Goal: Information Seeking & Learning: Learn about a topic

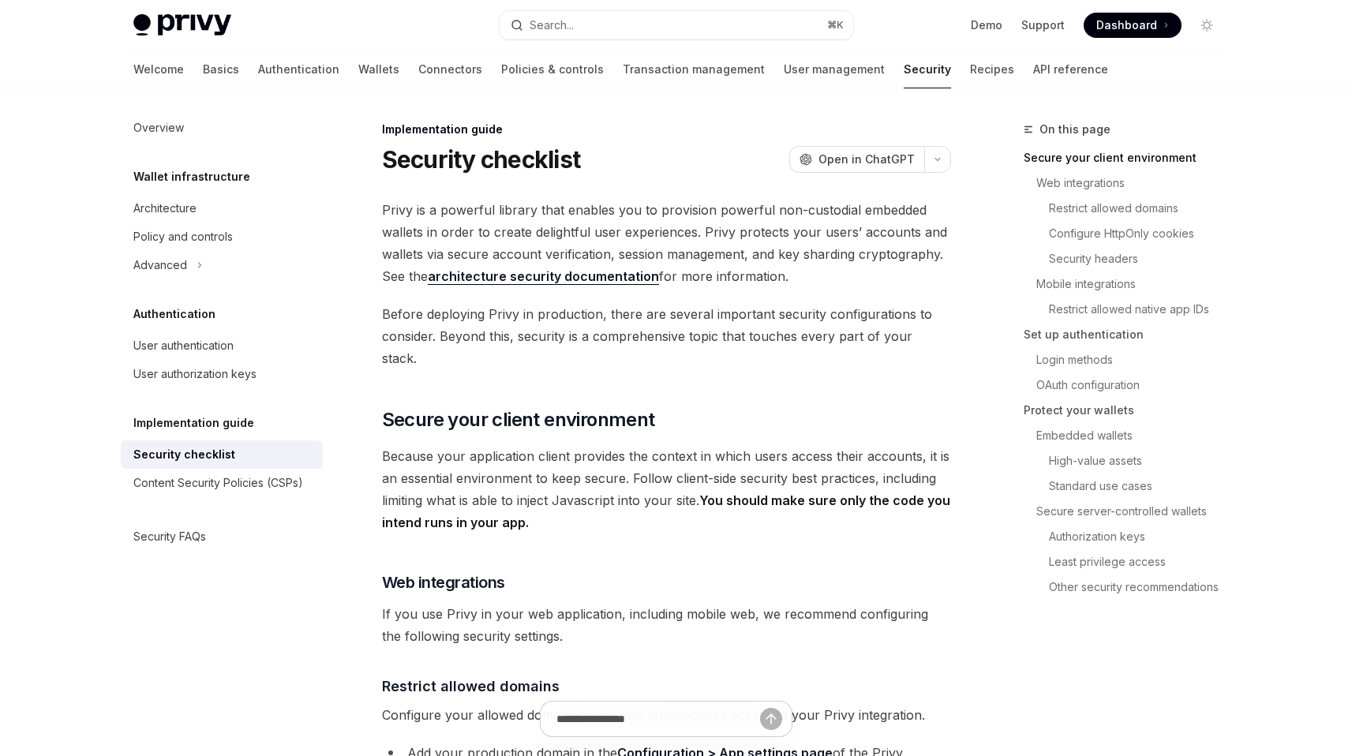
scroll to position [412, 0]
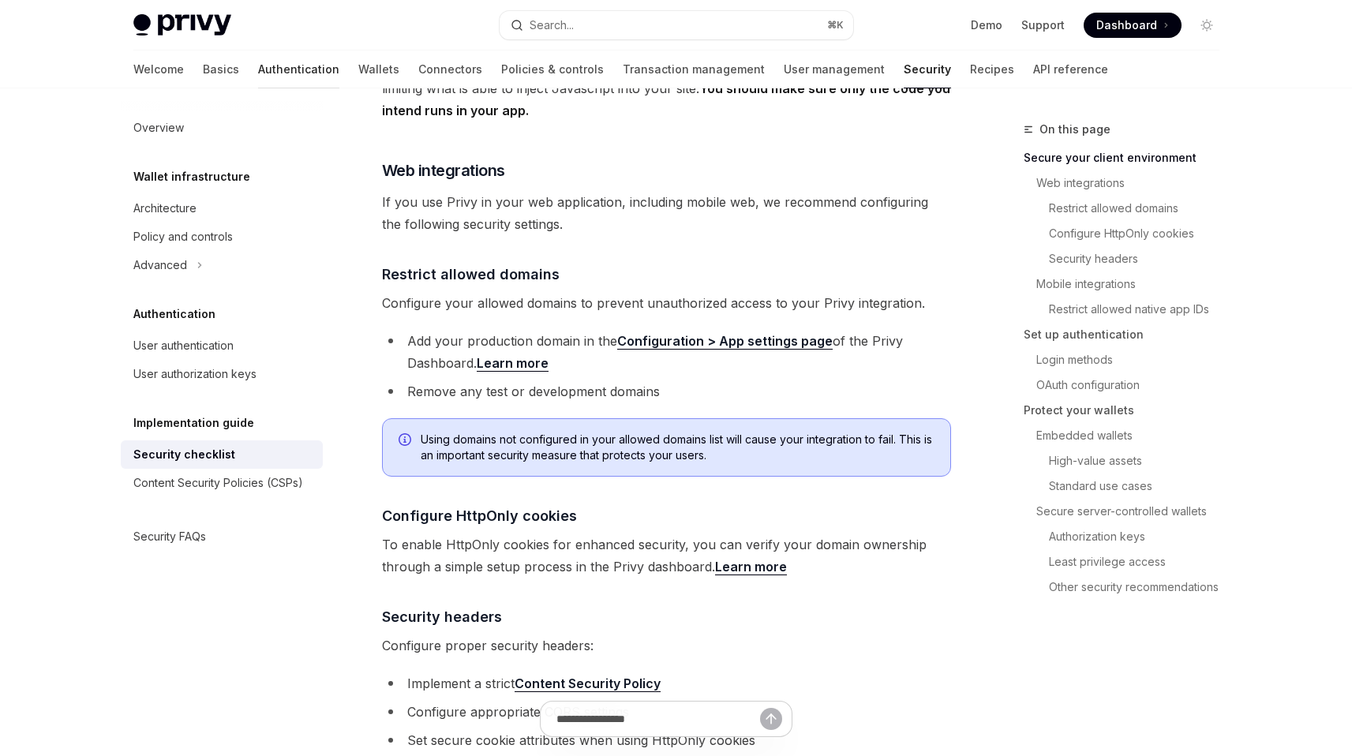
click at [258, 62] on link "Authentication" at bounding box center [298, 70] width 81 height 38
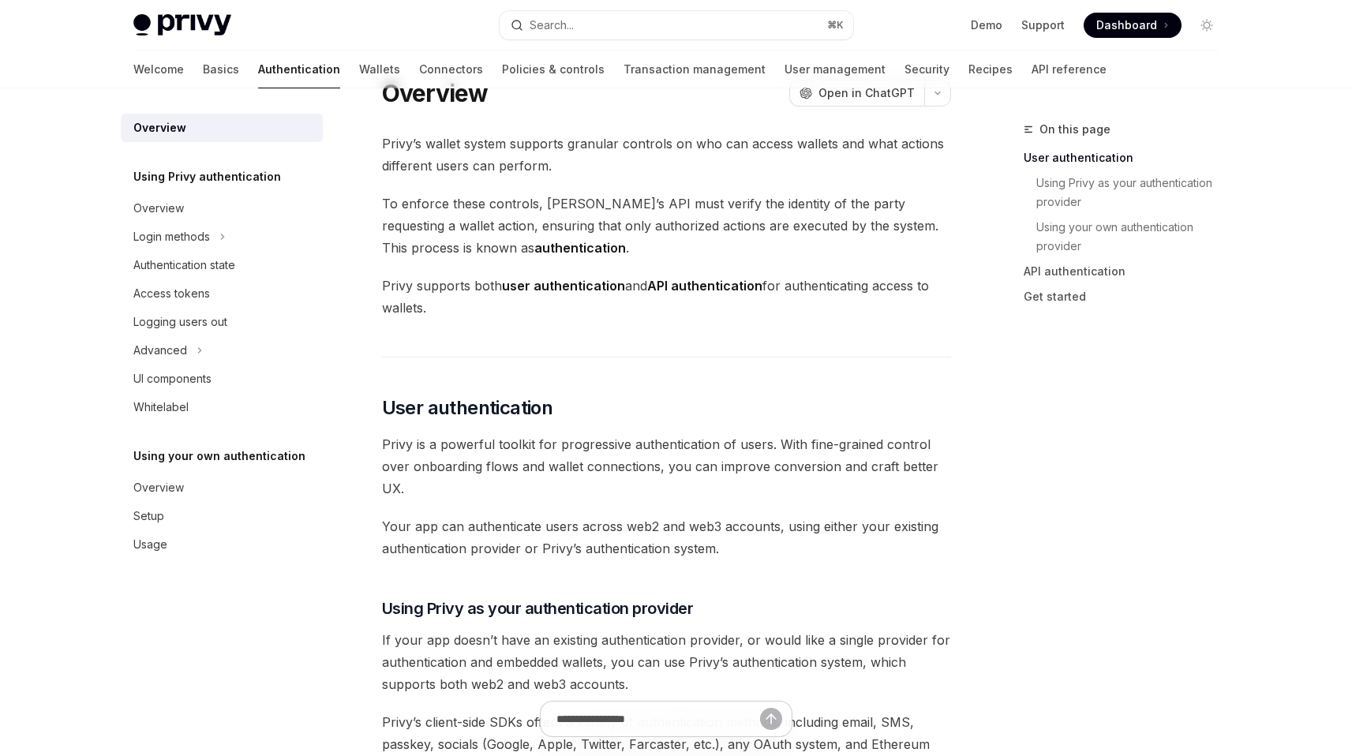
scroll to position [96, 0]
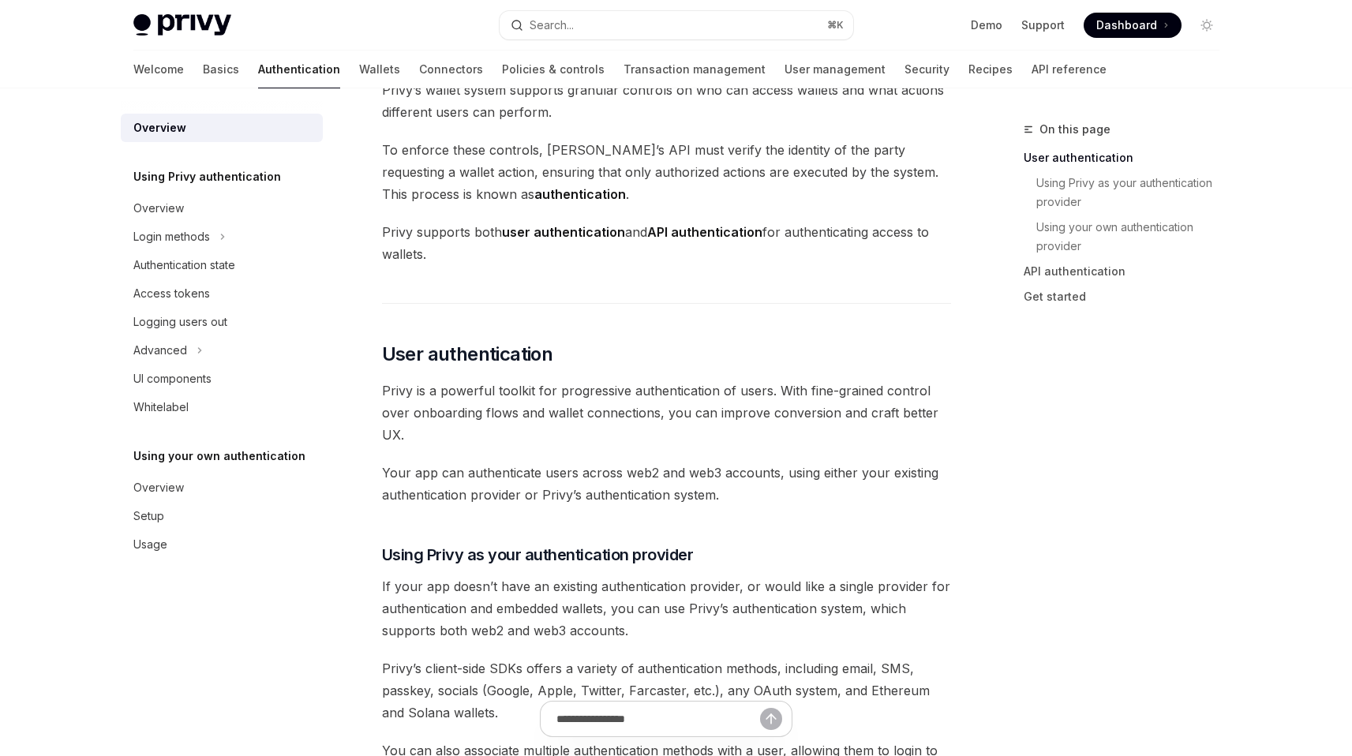
click at [659, 400] on span "Privy is a powerful toolkit for progressive authentication of users. With fine-…" at bounding box center [666, 413] width 569 height 66
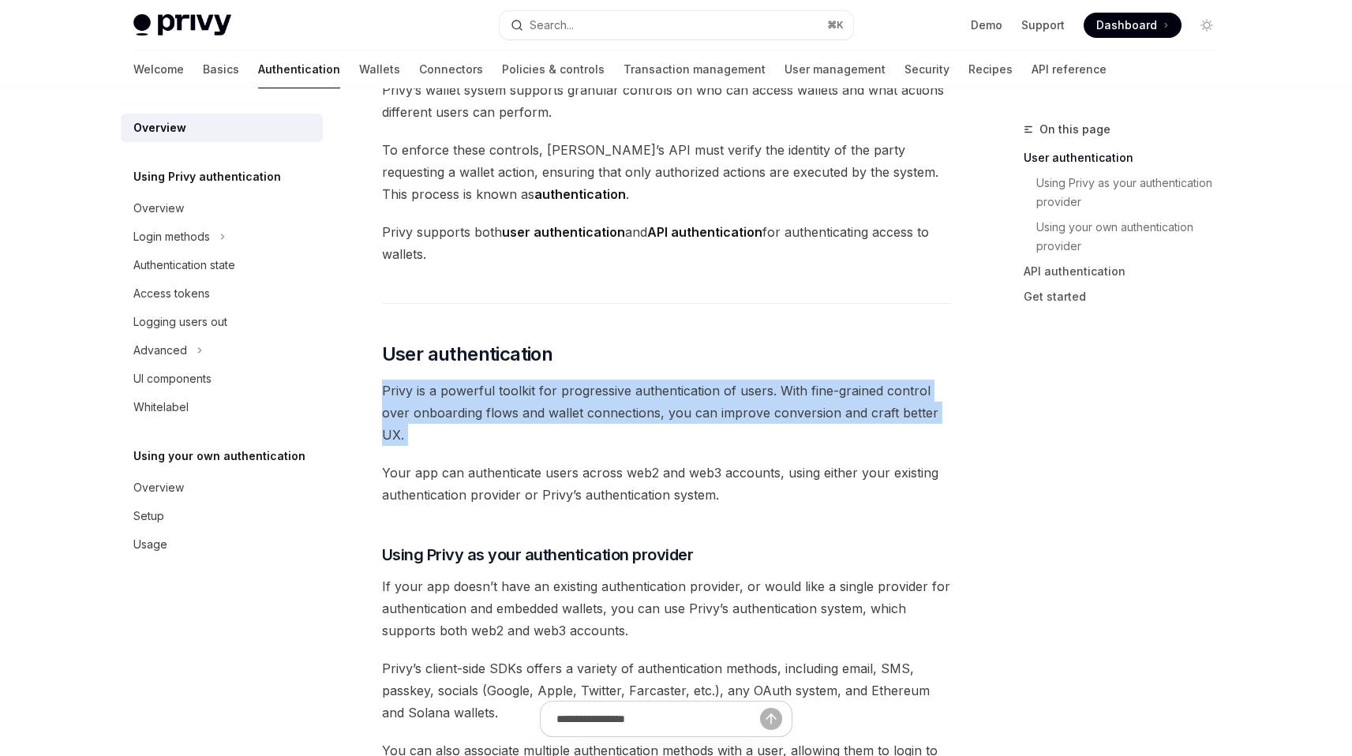
click at [659, 400] on span "Privy is a powerful toolkit for progressive authentication of users. With fine-…" at bounding box center [666, 413] width 569 height 66
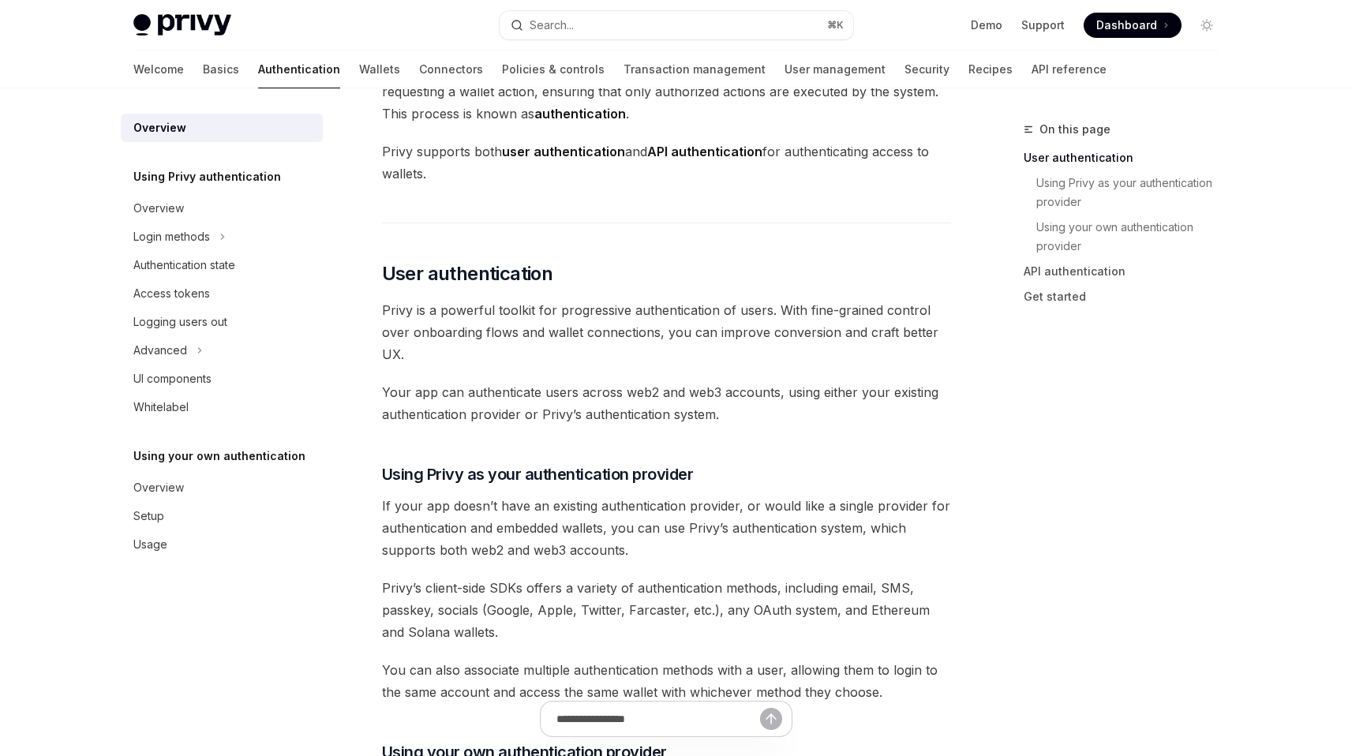
scroll to position [339, 0]
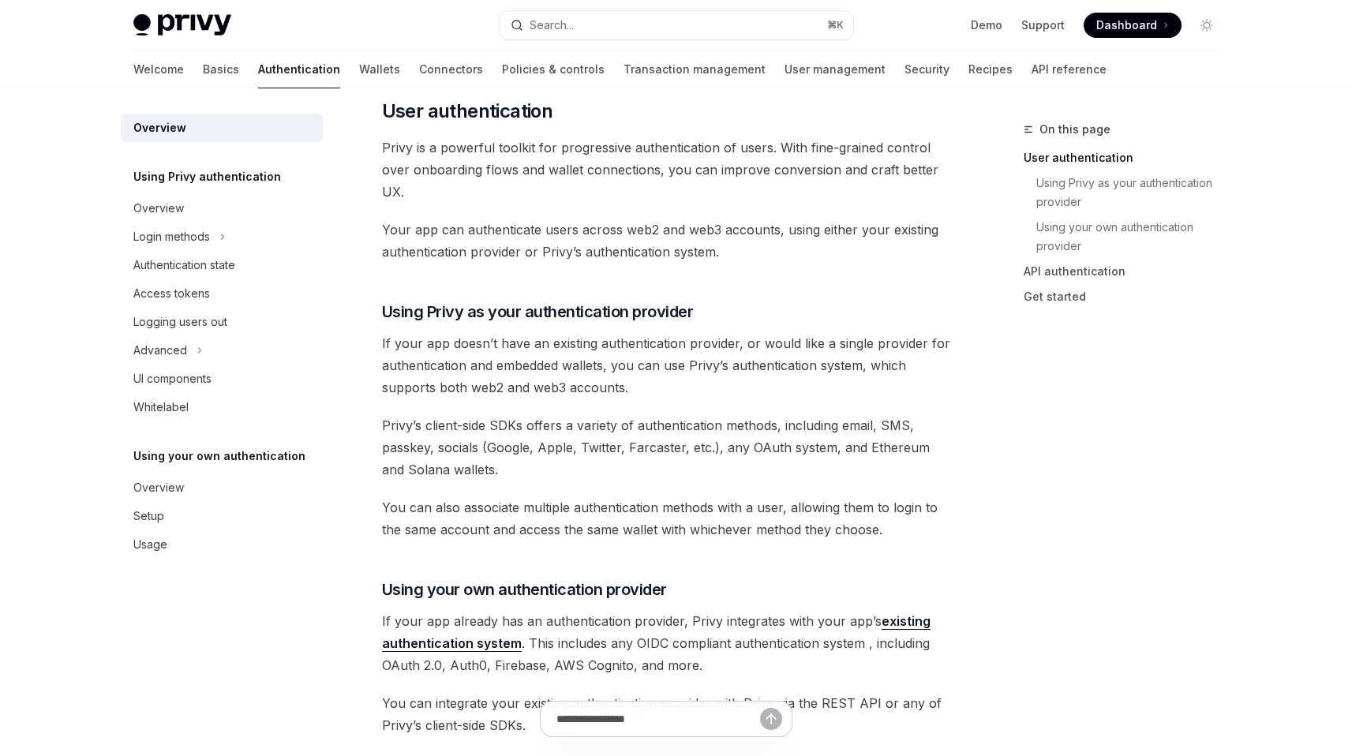
click at [661, 488] on div "Privy’s wallet system supports granular controls on who can access wallets and …" at bounding box center [666, 622] width 569 height 1572
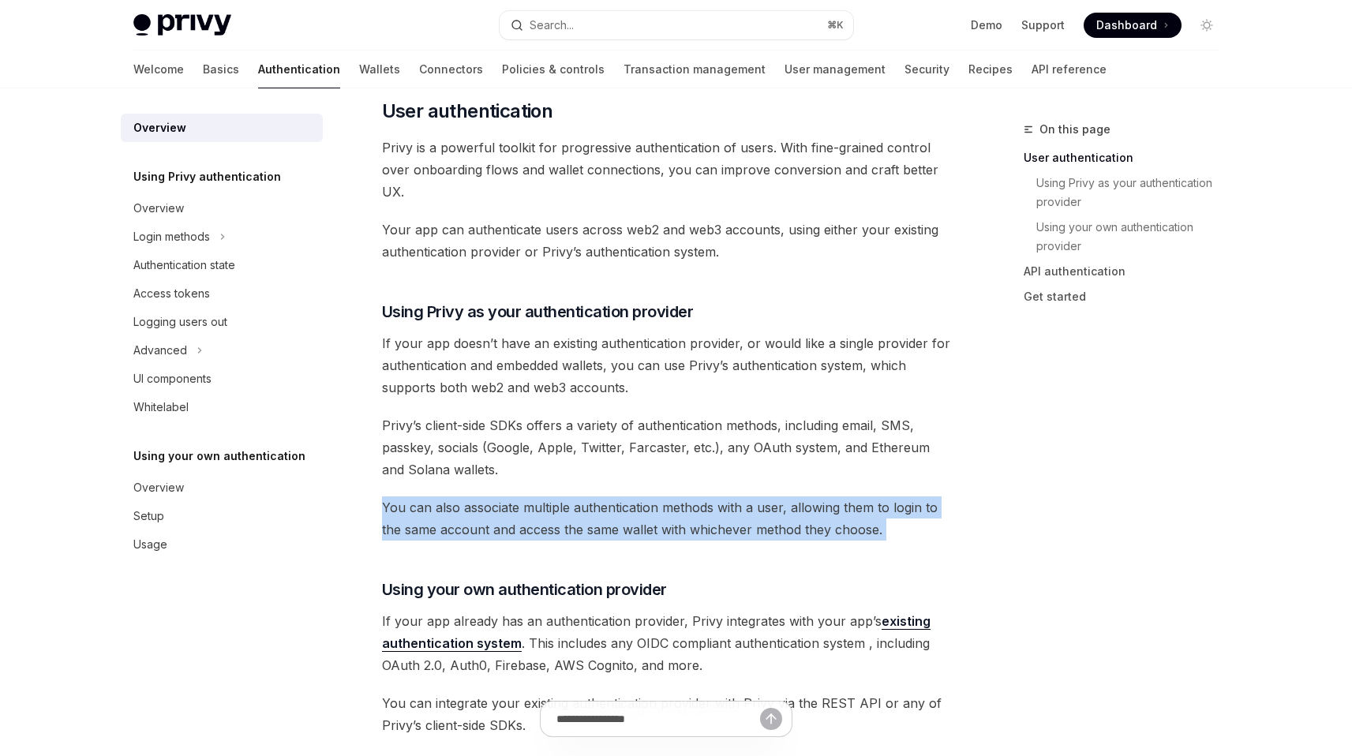
click at [661, 488] on div "Privy’s wallet system supports granular controls on who can access wallets and …" at bounding box center [666, 622] width 569 height 1572
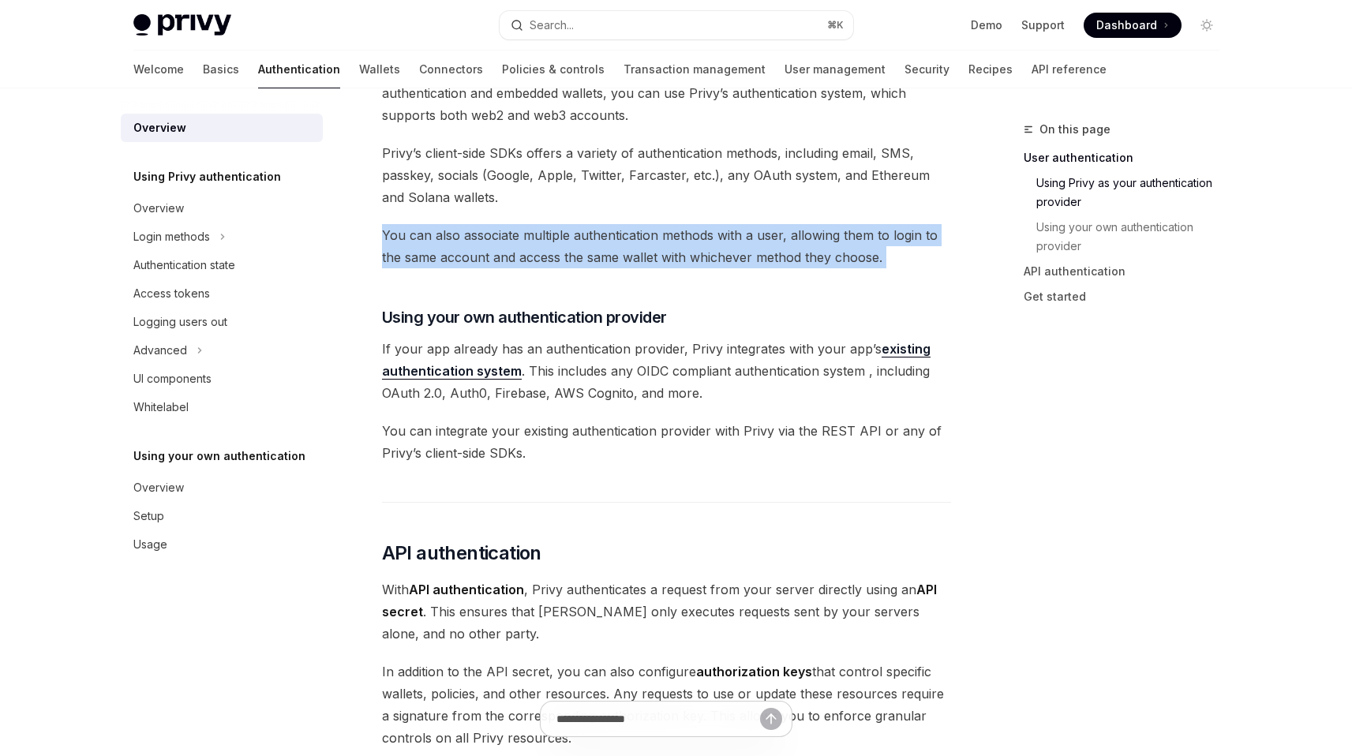
scroll to position [660, 0]
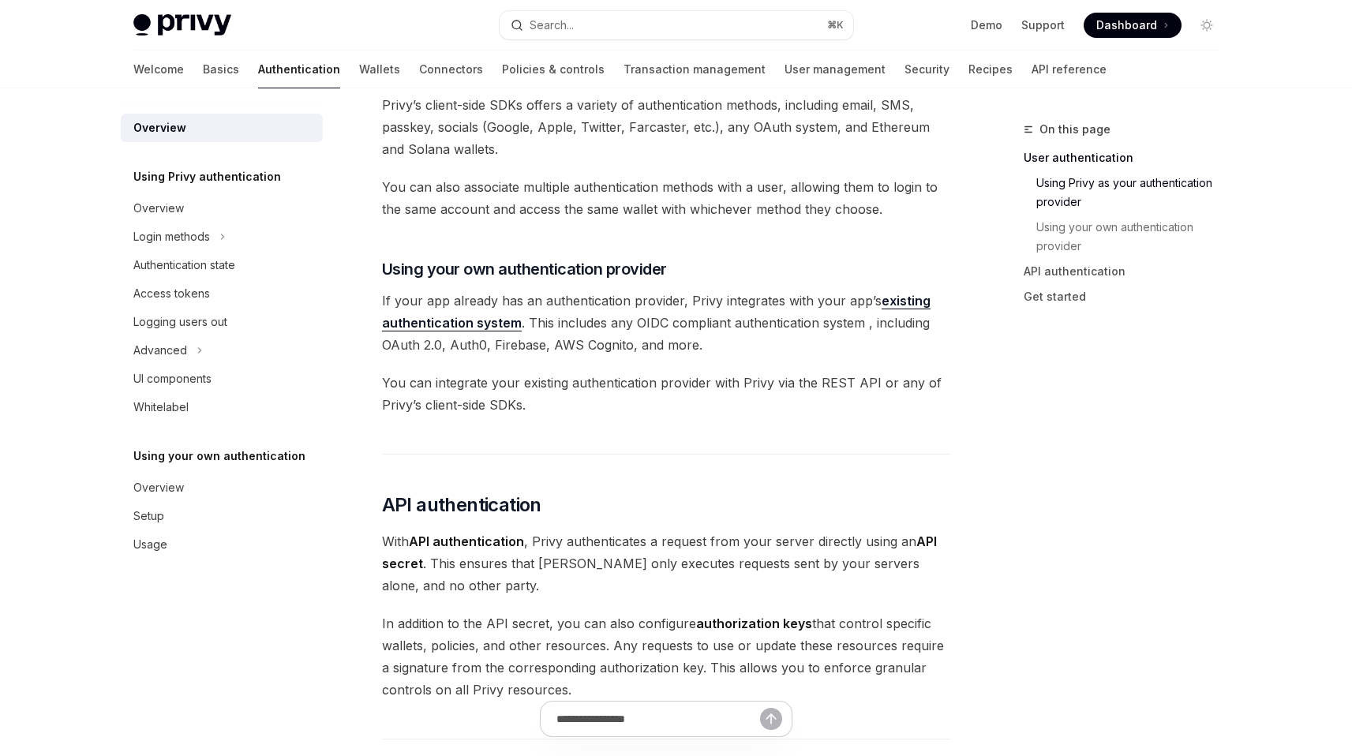
click at [617, 390] on span "You can integrate your existing authentication provider with Privy via the REST…" at bounding box center [666, 394] width 569 height 44
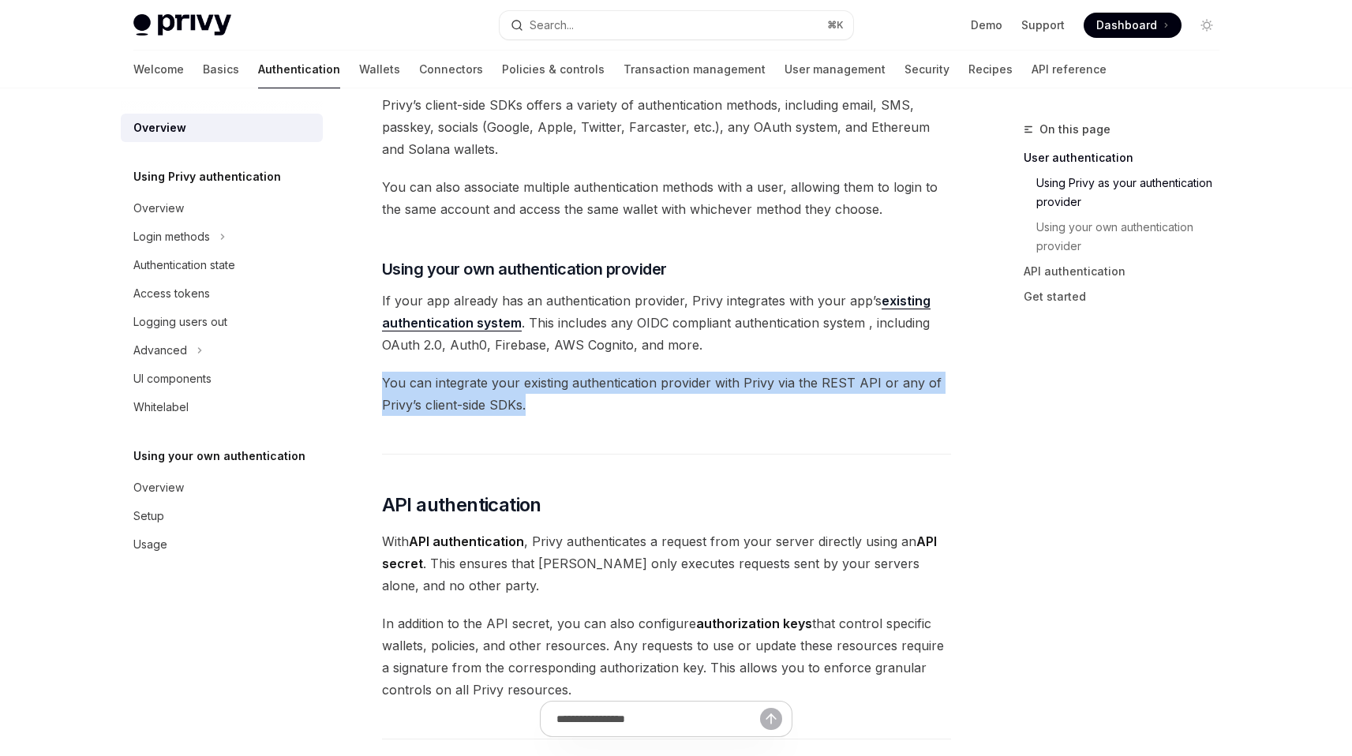
click at [617, 390] on span "You can integrate your existing authentication provider with Privy via the REST…" at bounding box center [666, 394] width 569 height 44
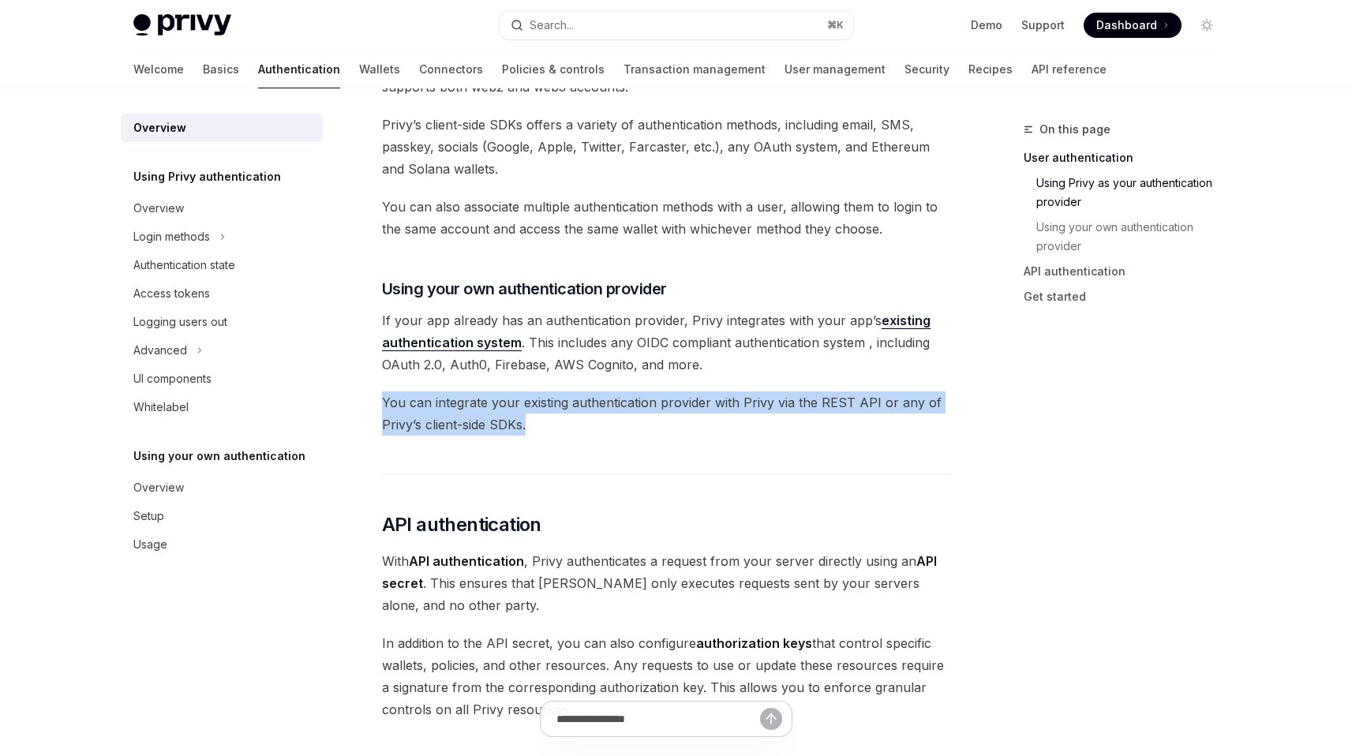
scroll to position [544, 0]
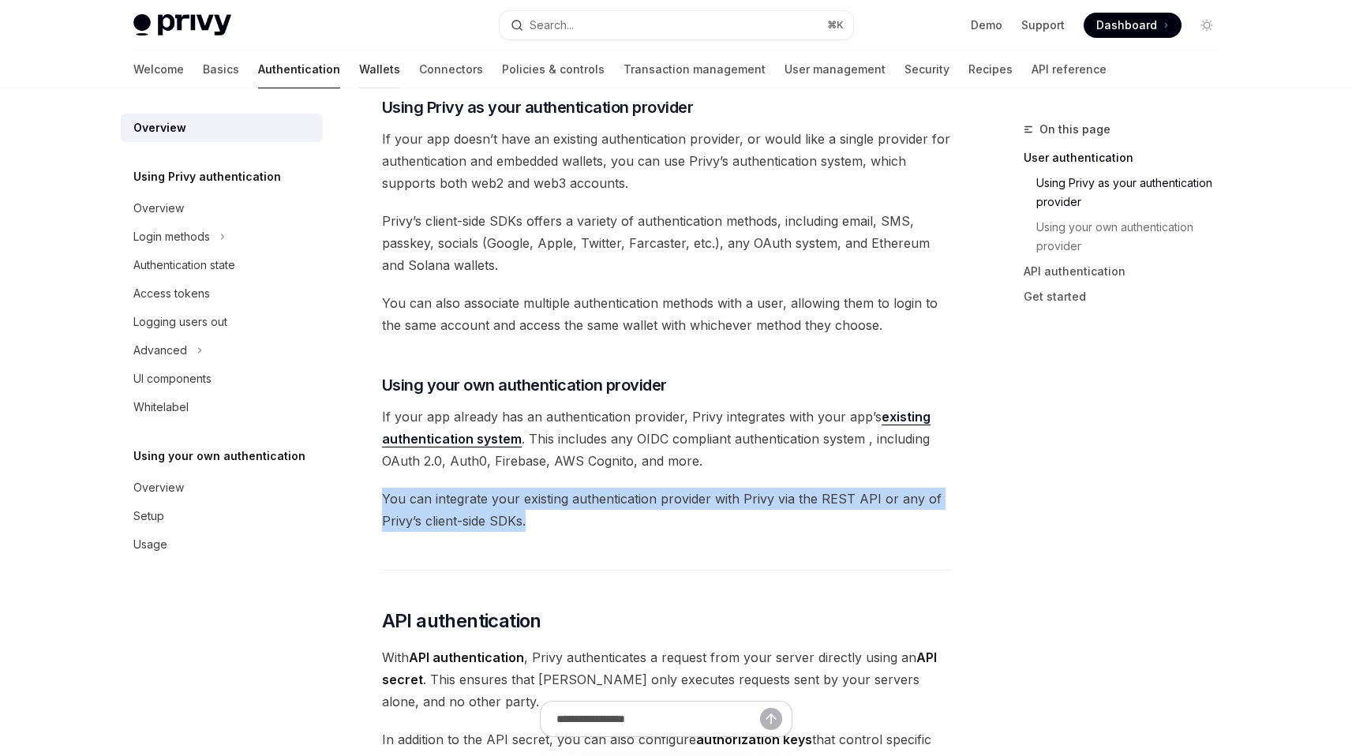
click at [359, 62] on link "Wallets" at bounding box center [379, 70] width 41 height 38
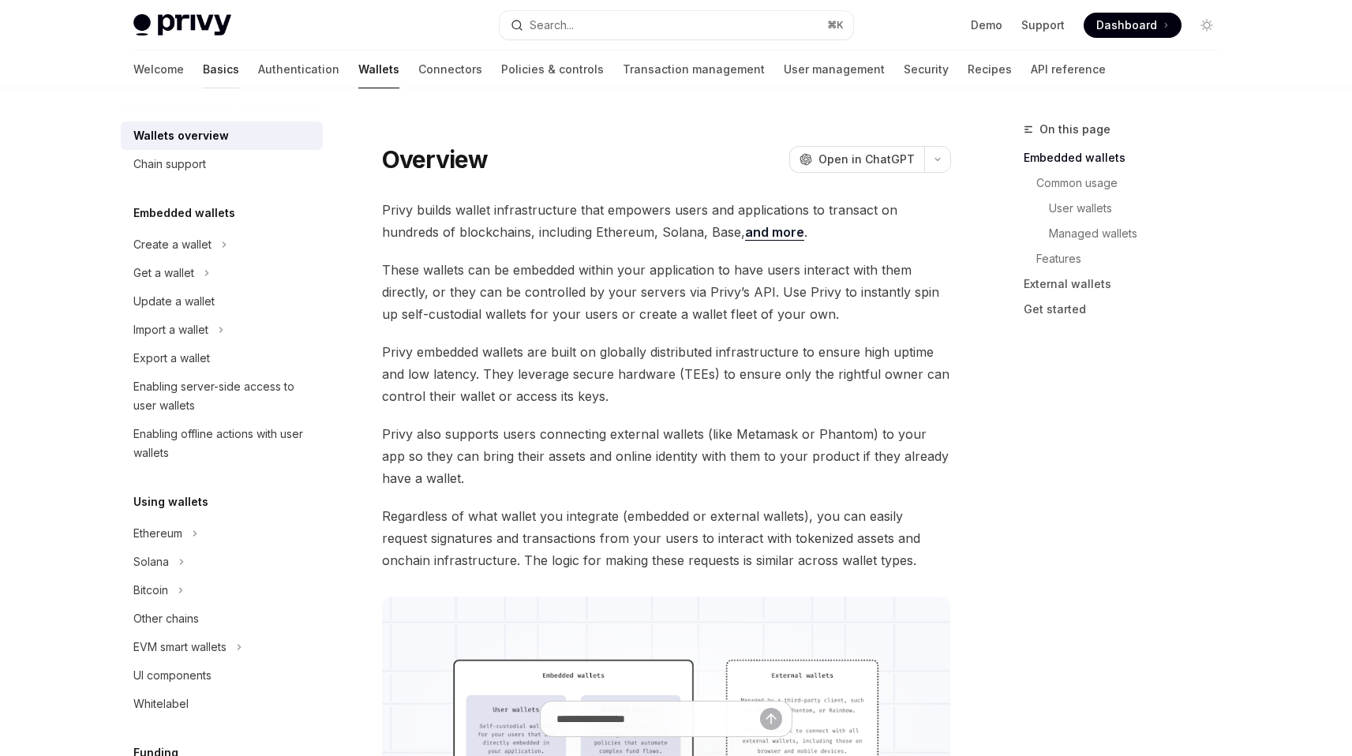
click at [203, 69] on link "Basics" at bounding box center [221, 70] width 36 height 38
type textarea "*"
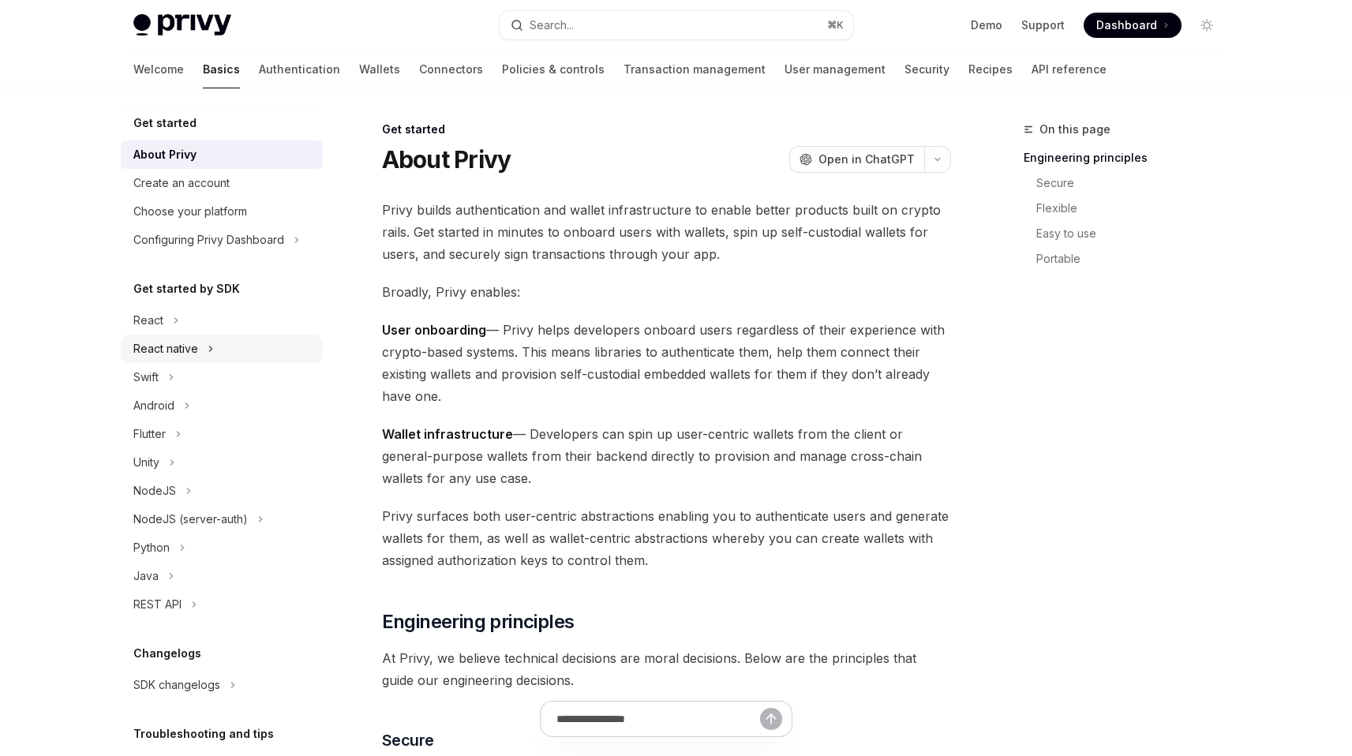
scroll to position [20, 0]
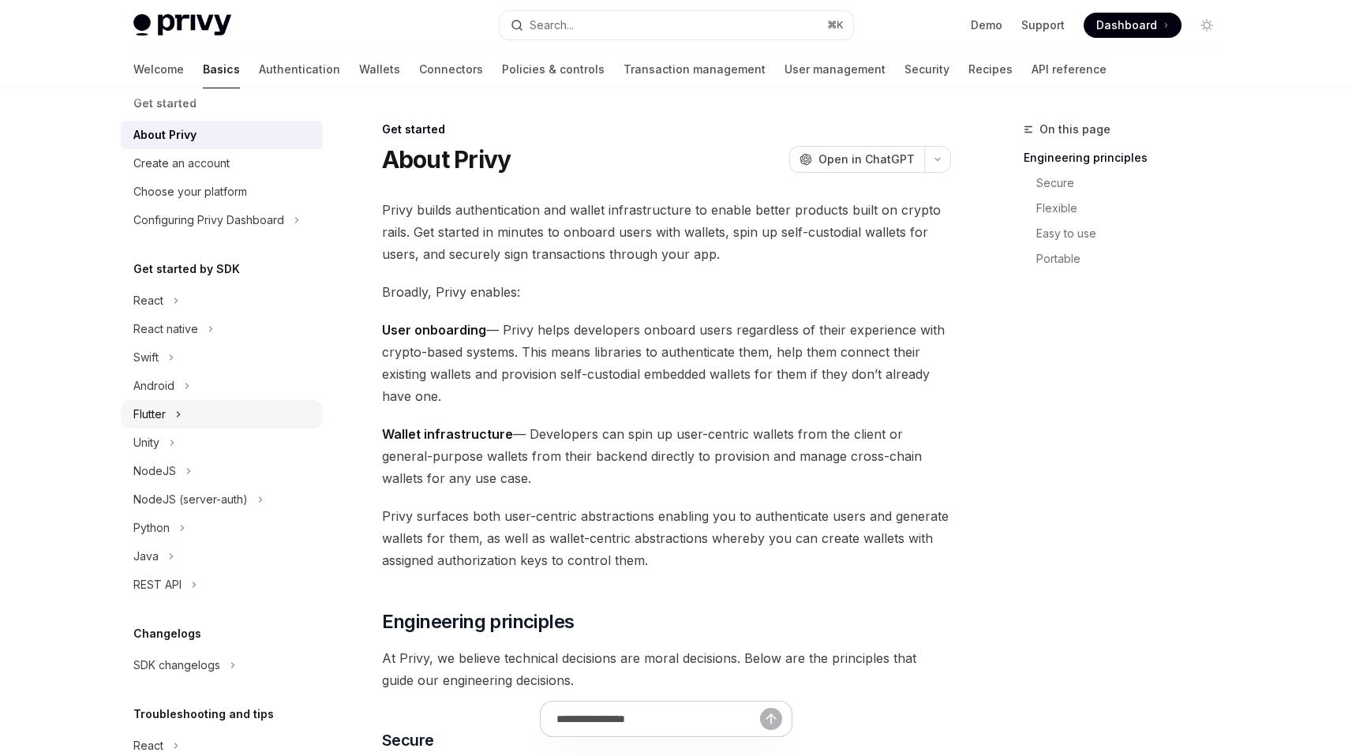
click at [188, 406] on div "Flutter" at bounding box center [222, 414] width 202 height 28
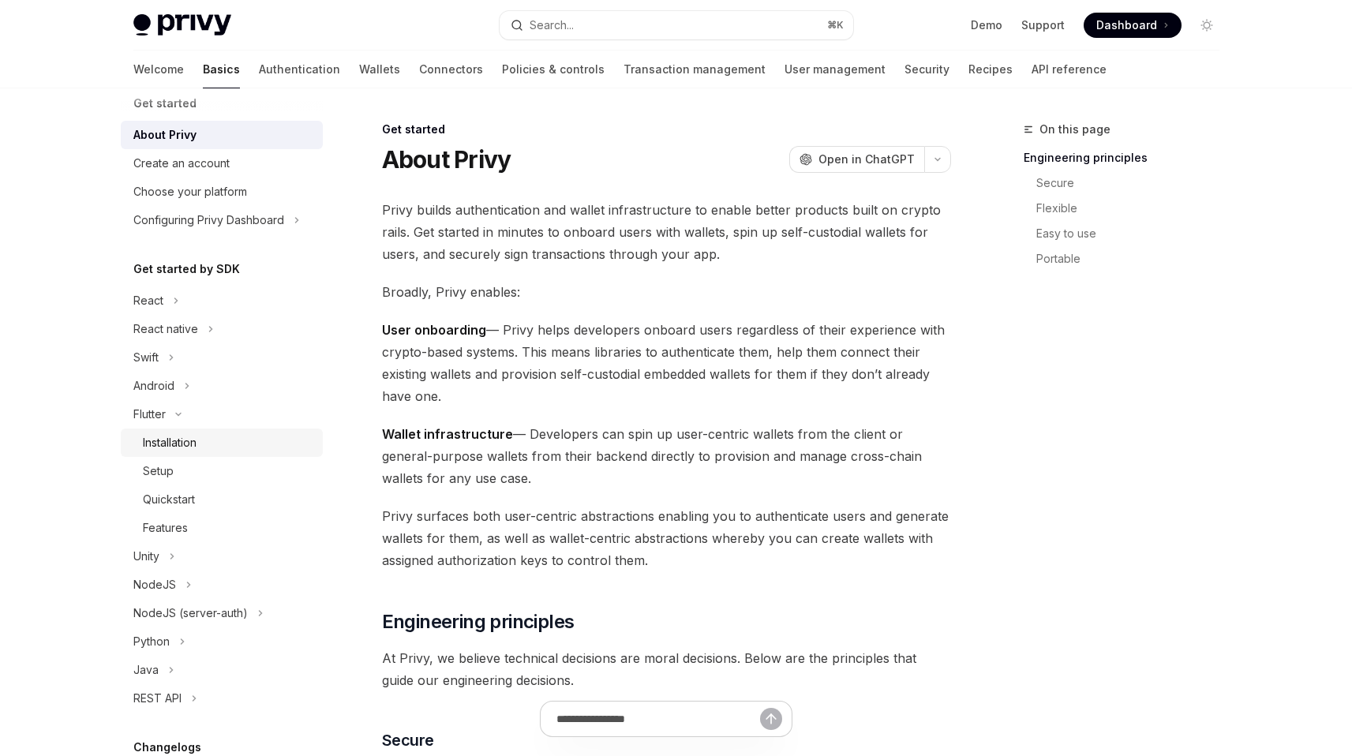
click at [197, 437] on div "Installation" at bounding box center [170, 442] width 54 height 19
click at [185, 445] on div "Installation" at bounding box center [170, 442] width 54 height 19
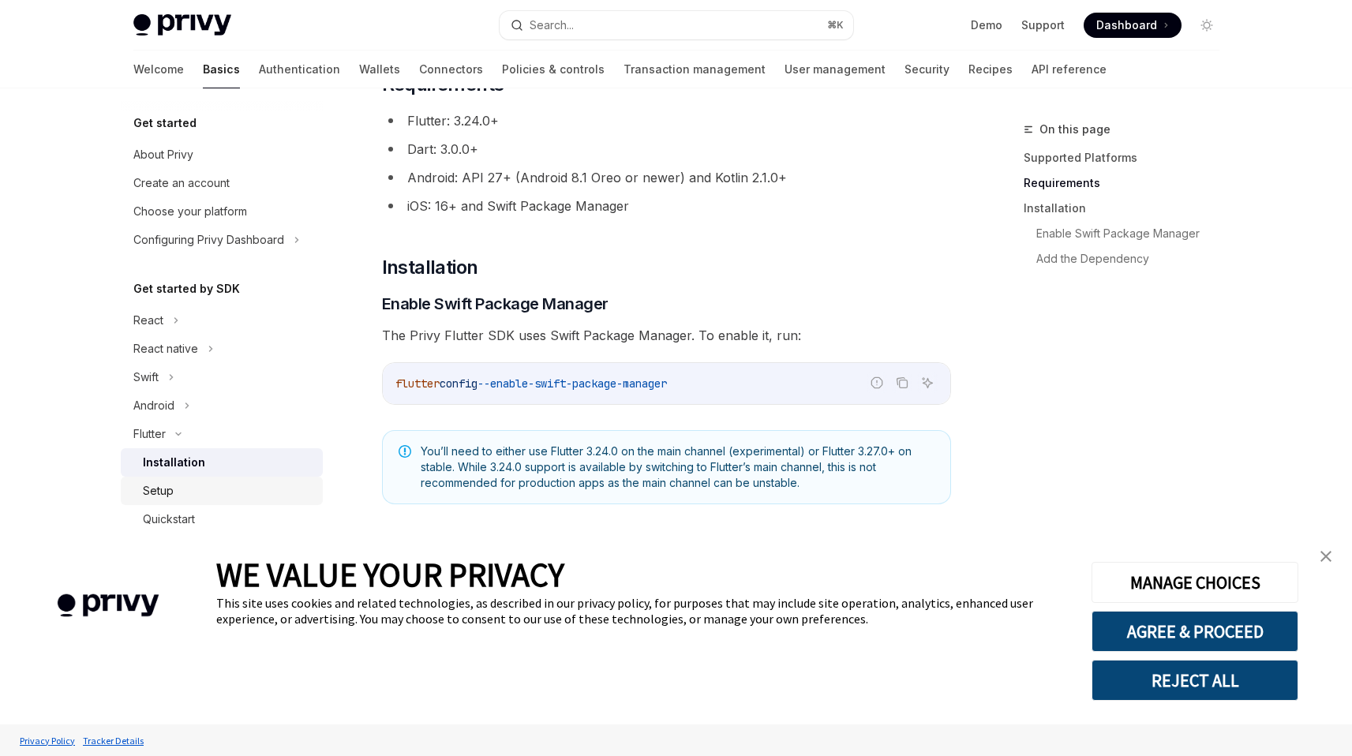
scroll to position [21, 0]
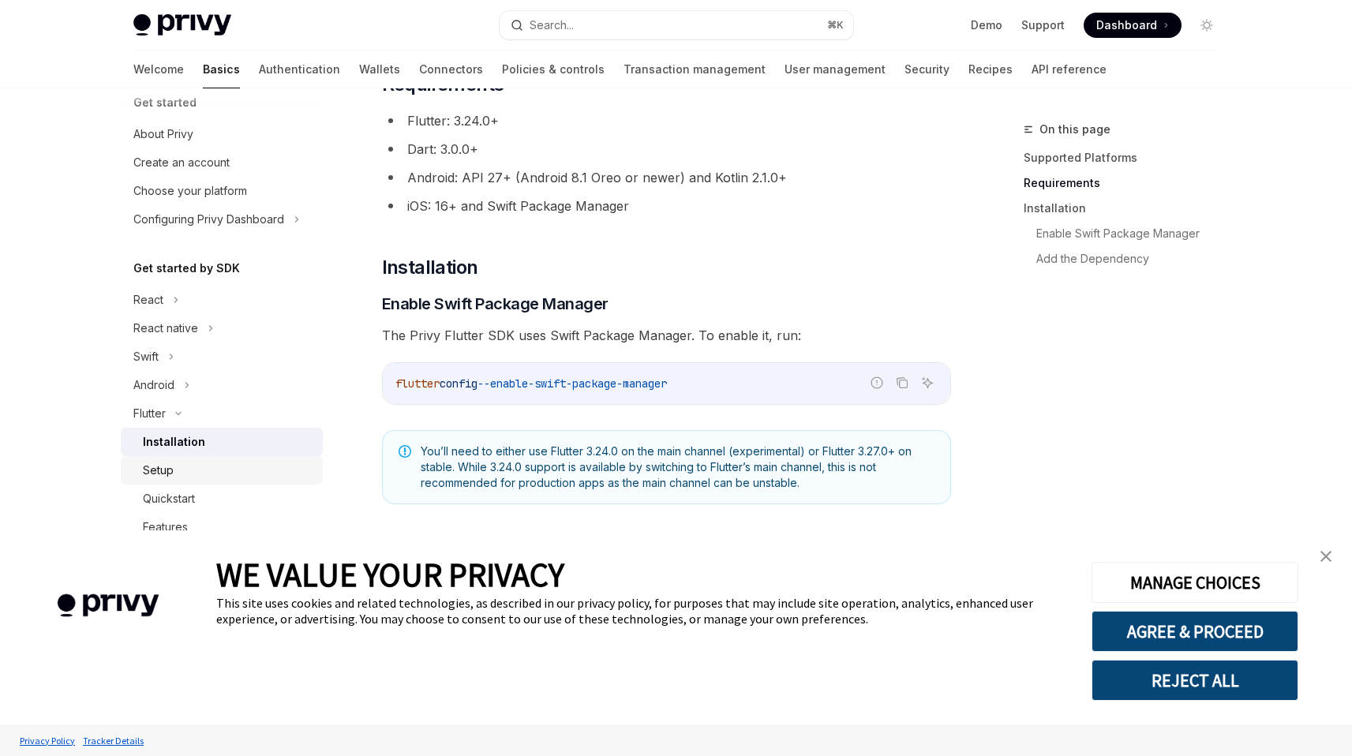
click at [214, 463] on div "Setup" at bounding box center [228, 470] width 171 height 19
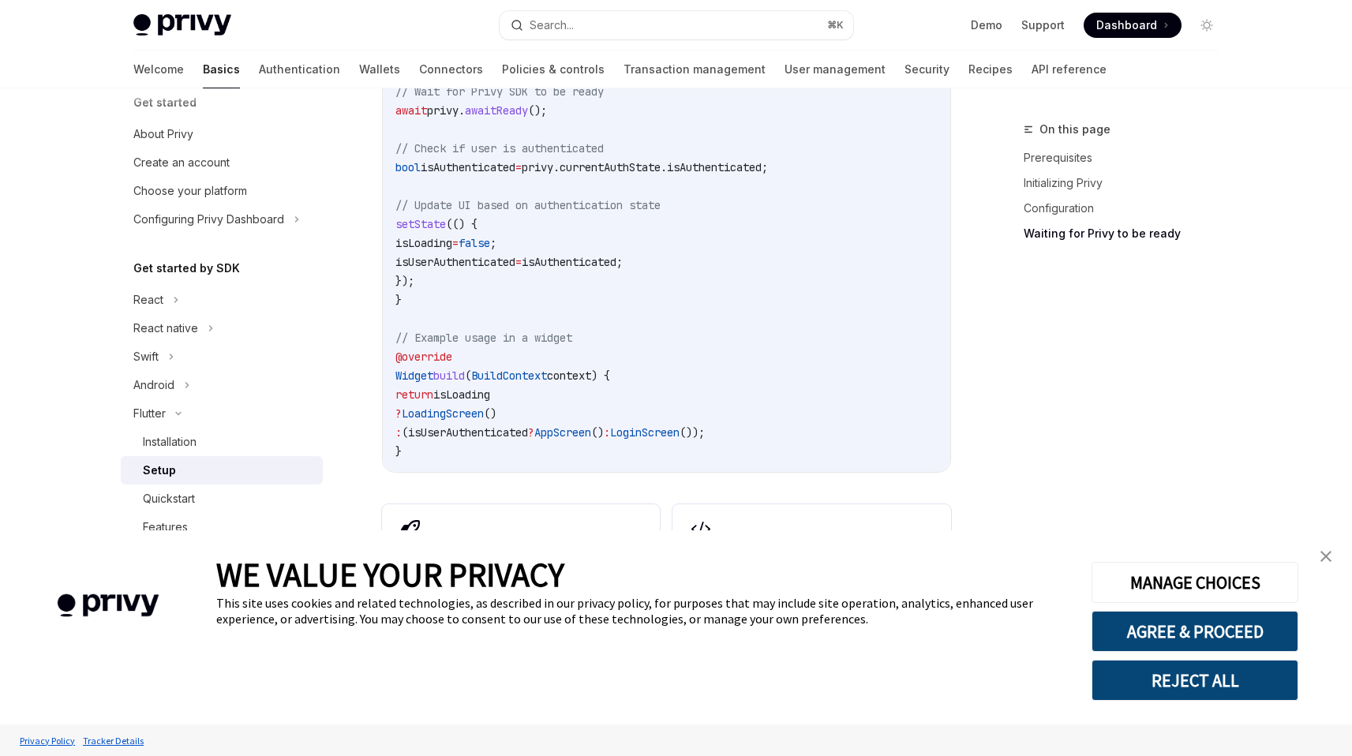
scroll to position [1597, 0]
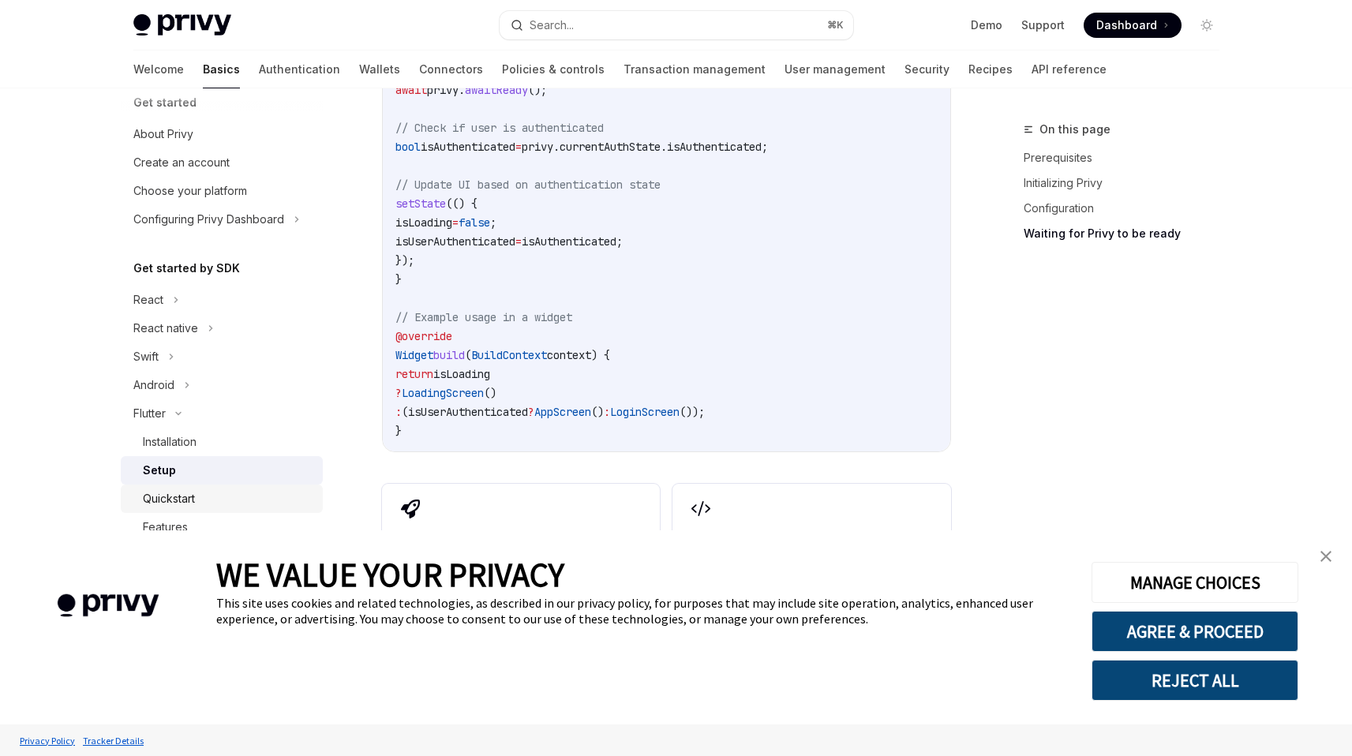
click at [221, 497] on div "Quickstart" at bounding box center [228, 499] width 171 height 19
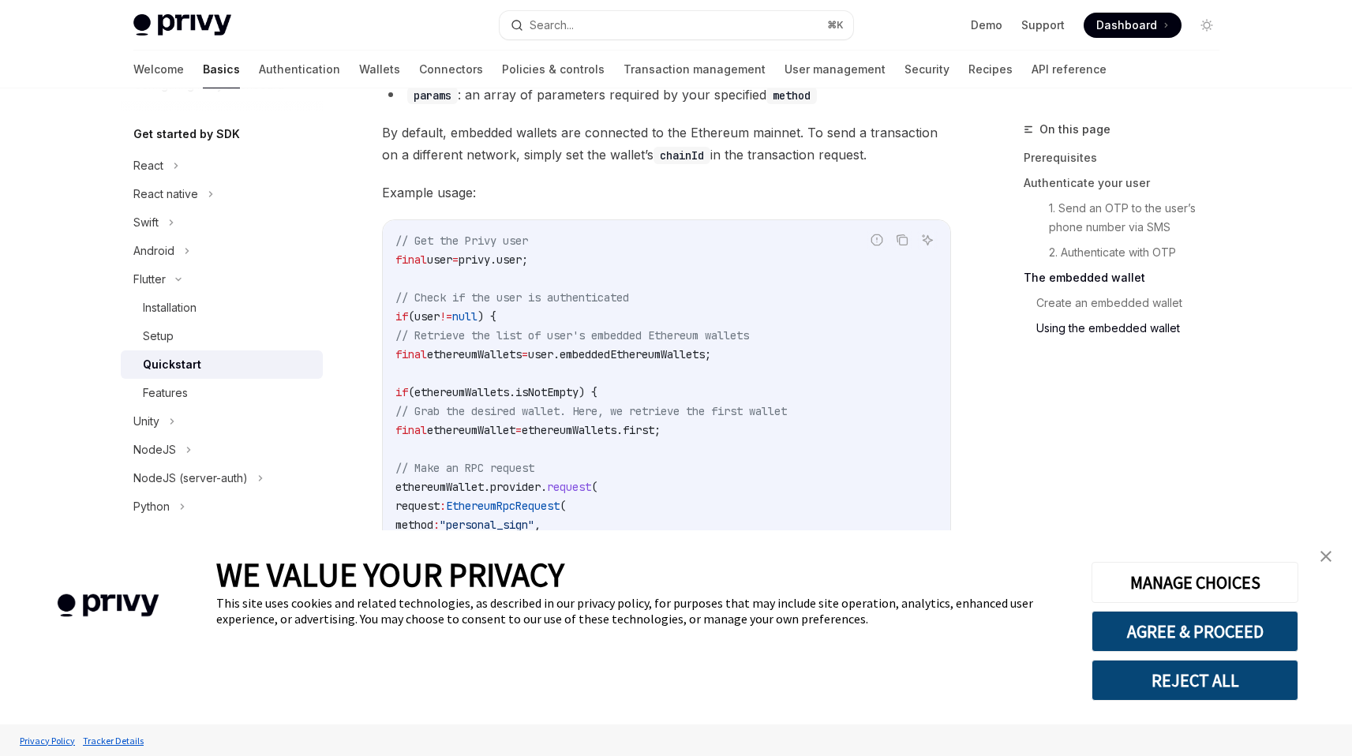
scroll to position [3040, 0]
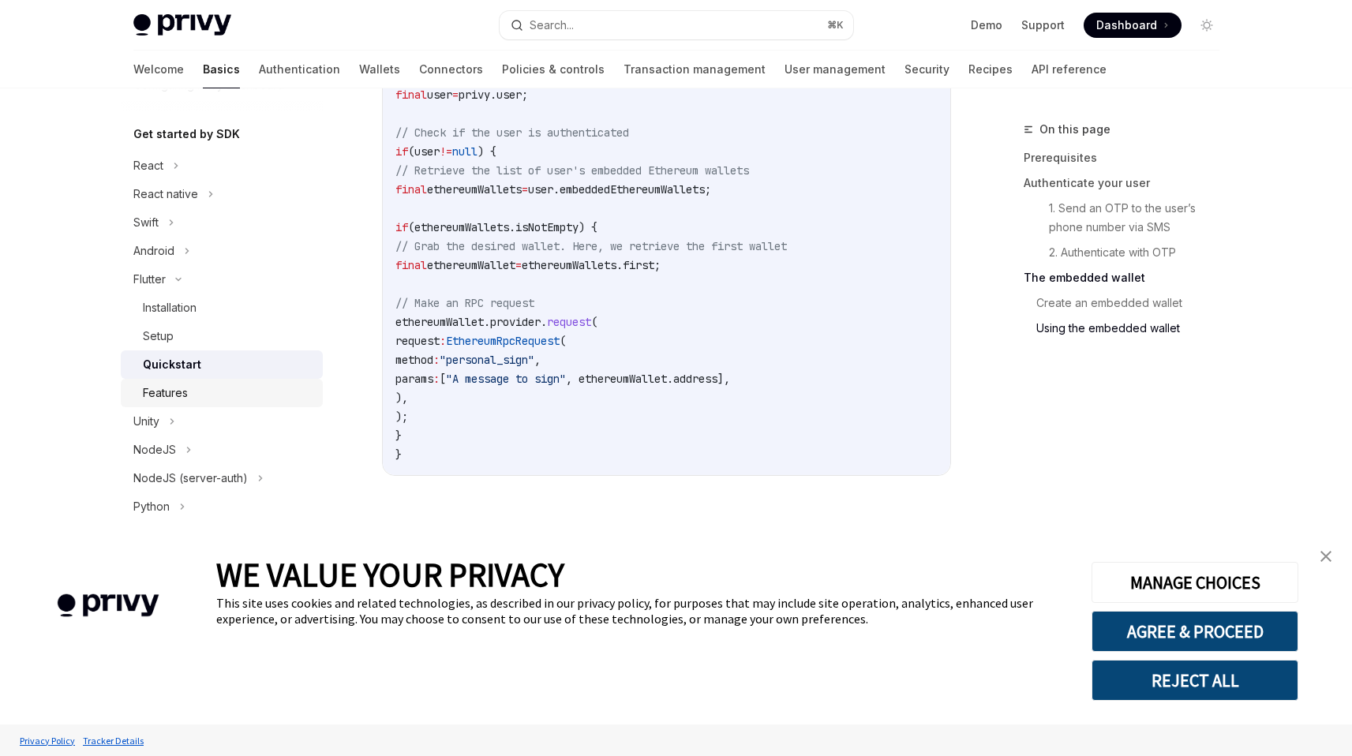
click at [171, 384] on div "Features" at bounding box center [165, 393] width 45 height 19
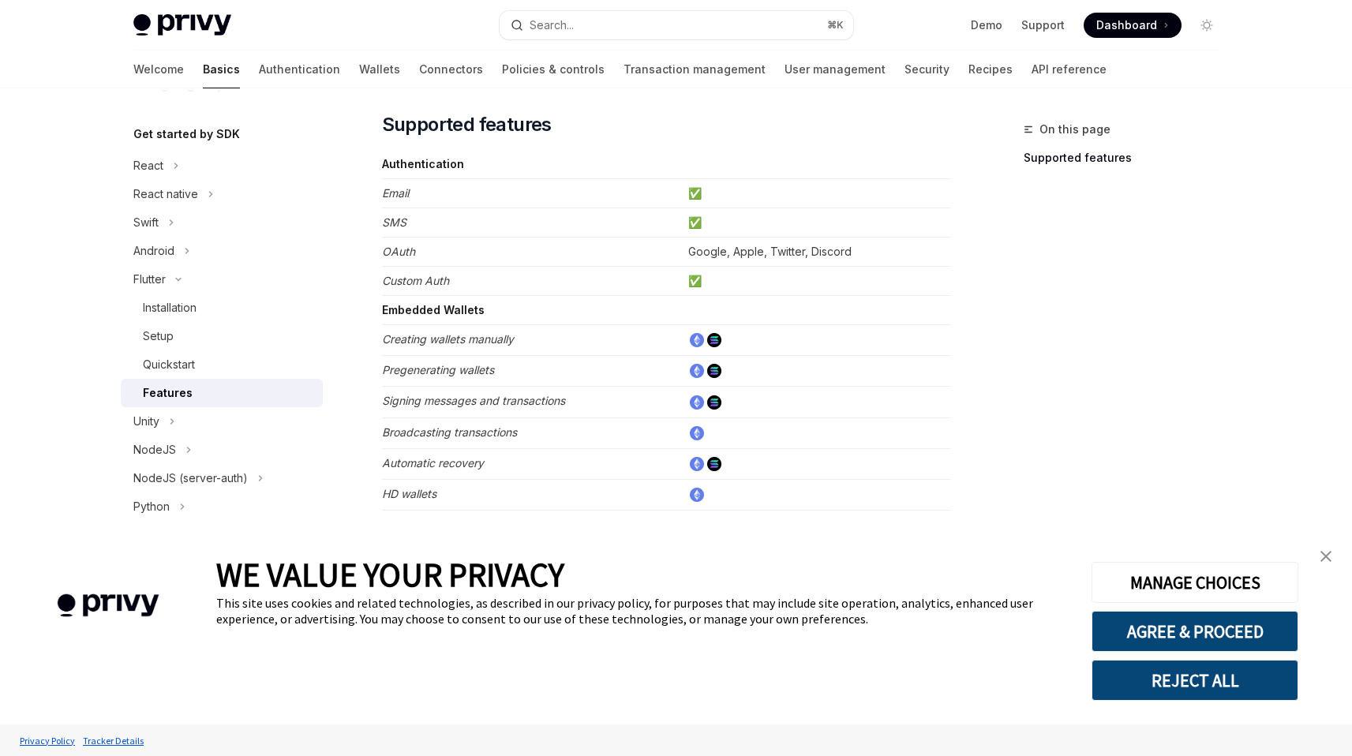
scroll to position [125, 0]
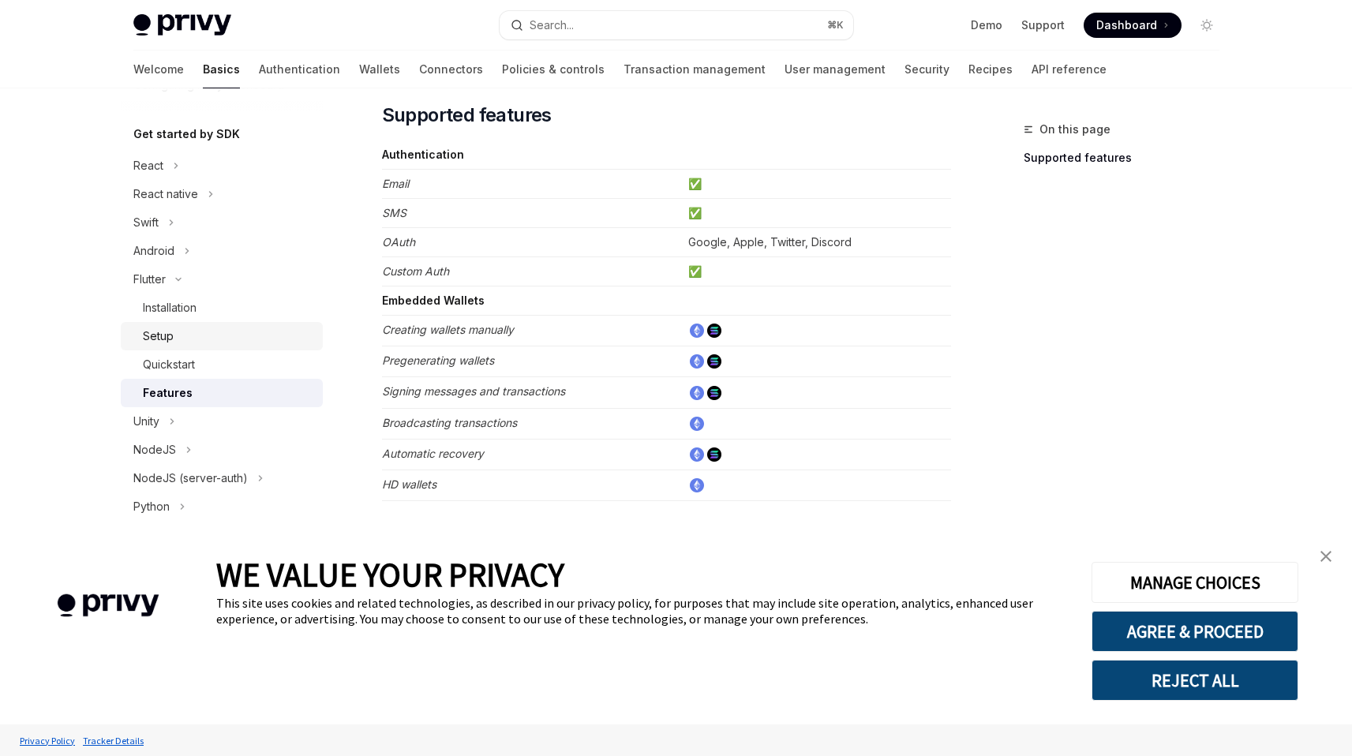
click at [203, 327] on div "Setup" at bounding box center [228, 336] width 171 height 19
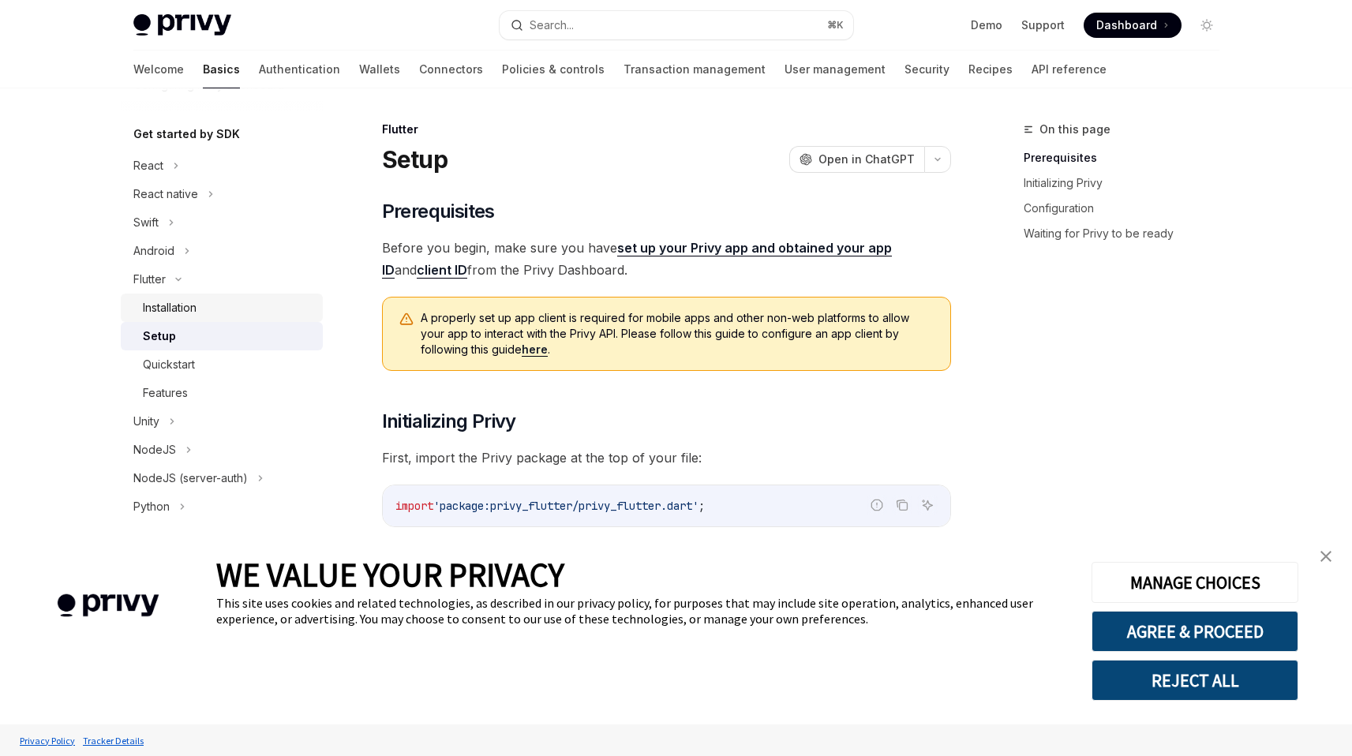
click at [210, 313] on div "Installation" at bounding box center [228, 307] width 171 height 19
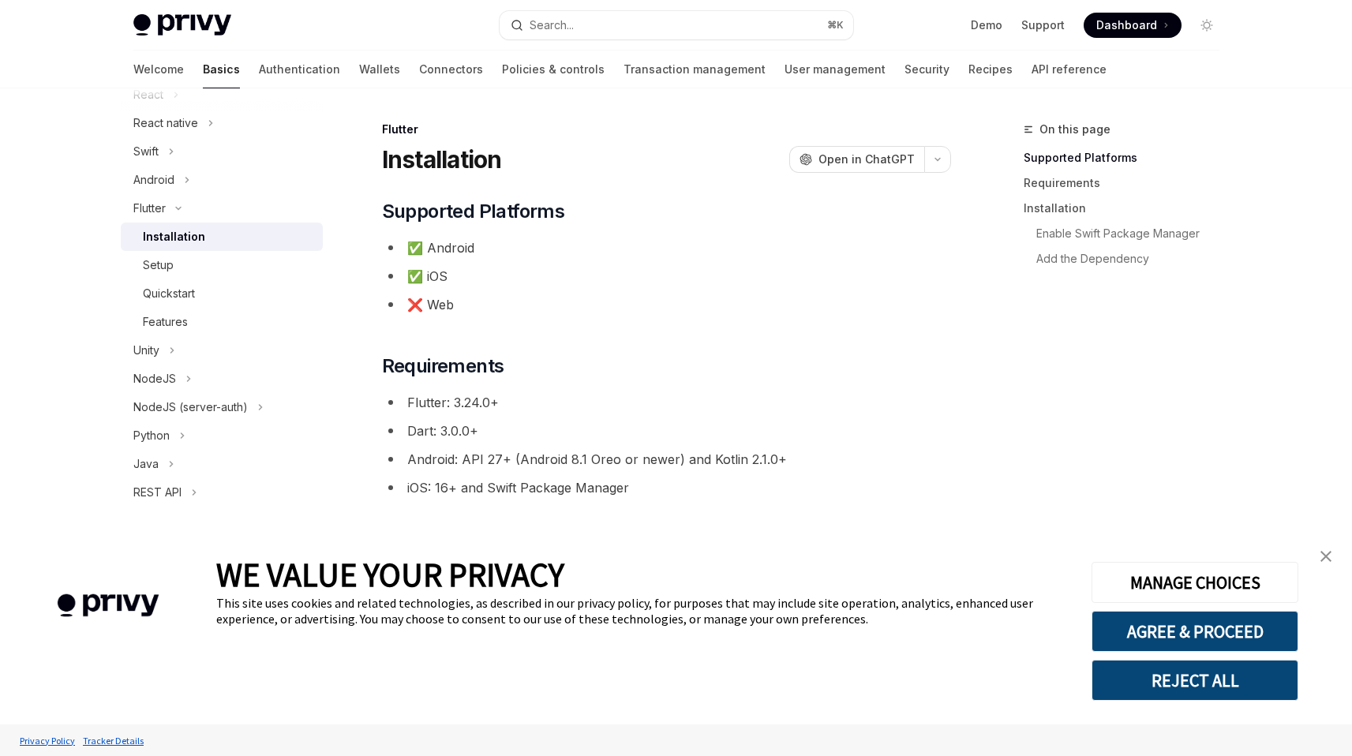
scroll to position [41, 0]
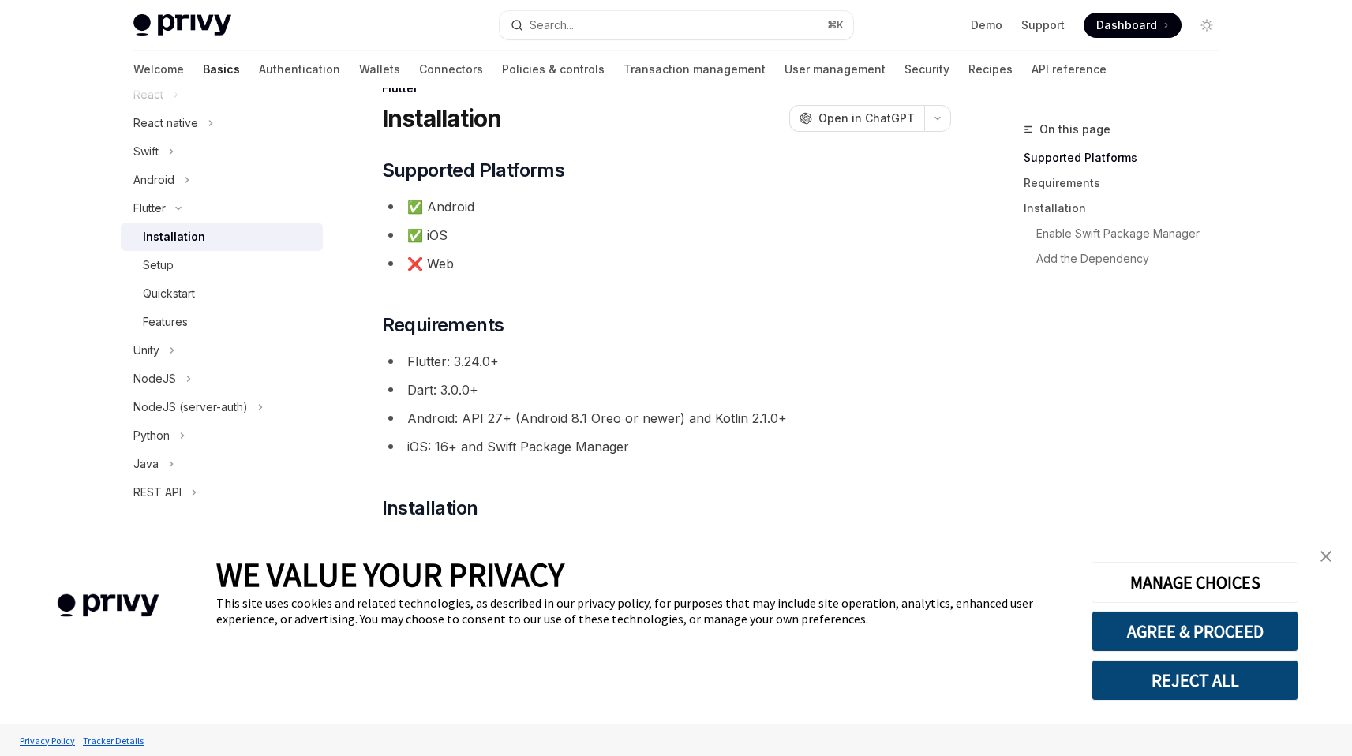
click at [1322, 558] on img "close banner" at bounding box center [1326, 556] width 11 height 11
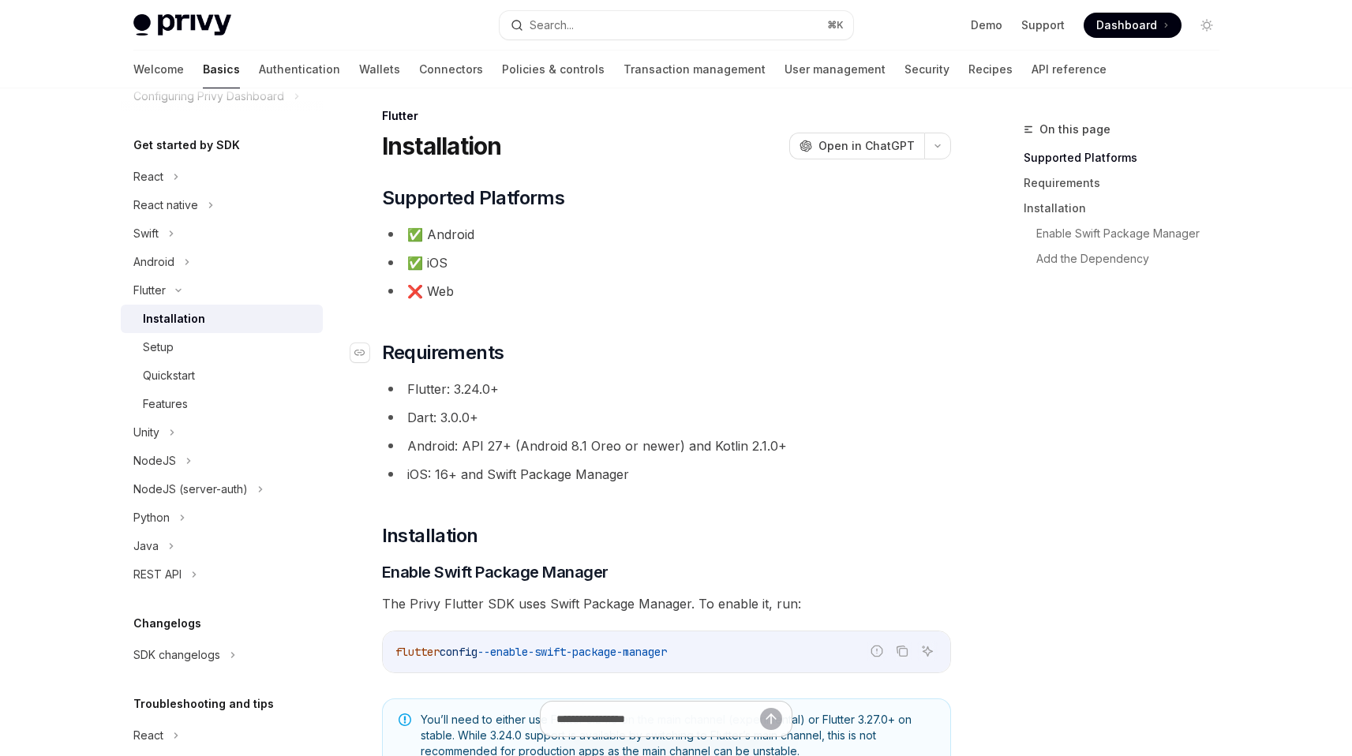
scroll to position [0, 0]
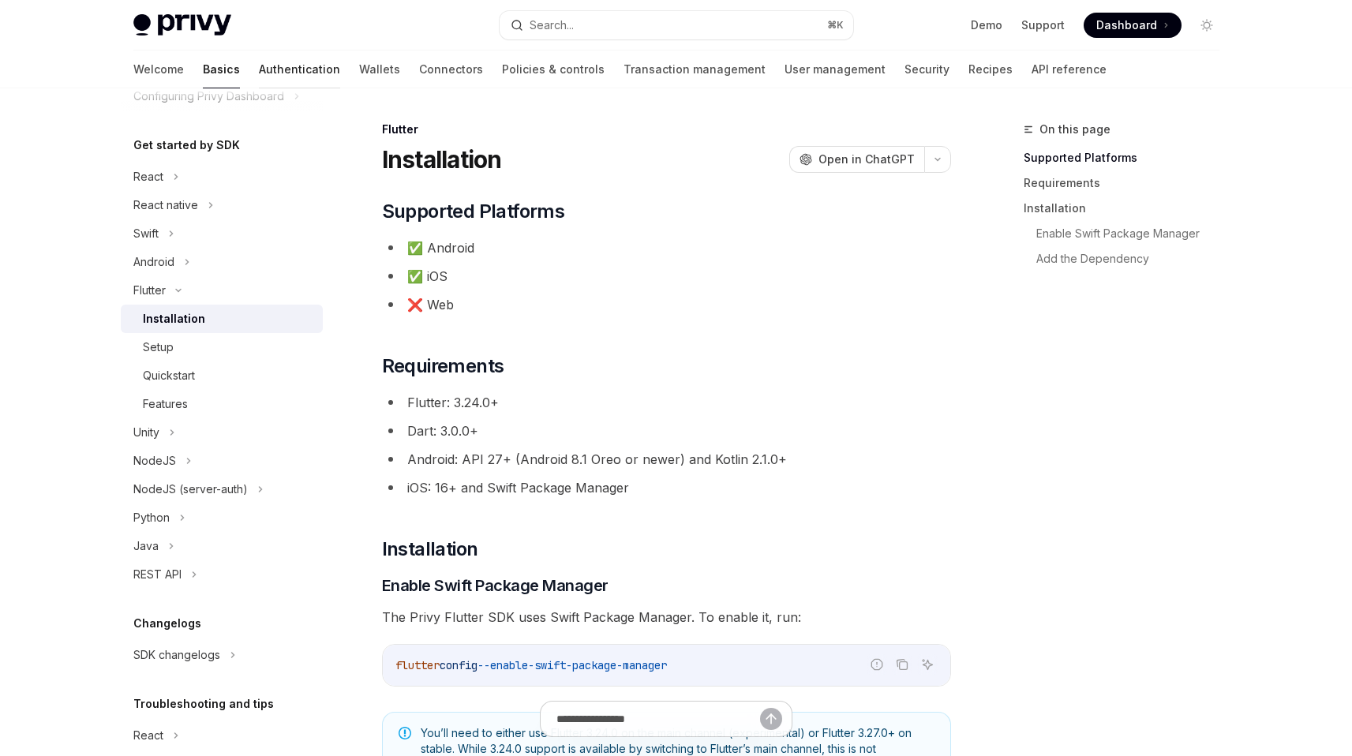
click at [259, 66] on link "Authentication" at bounding box center [299, 70] width 81 height 38
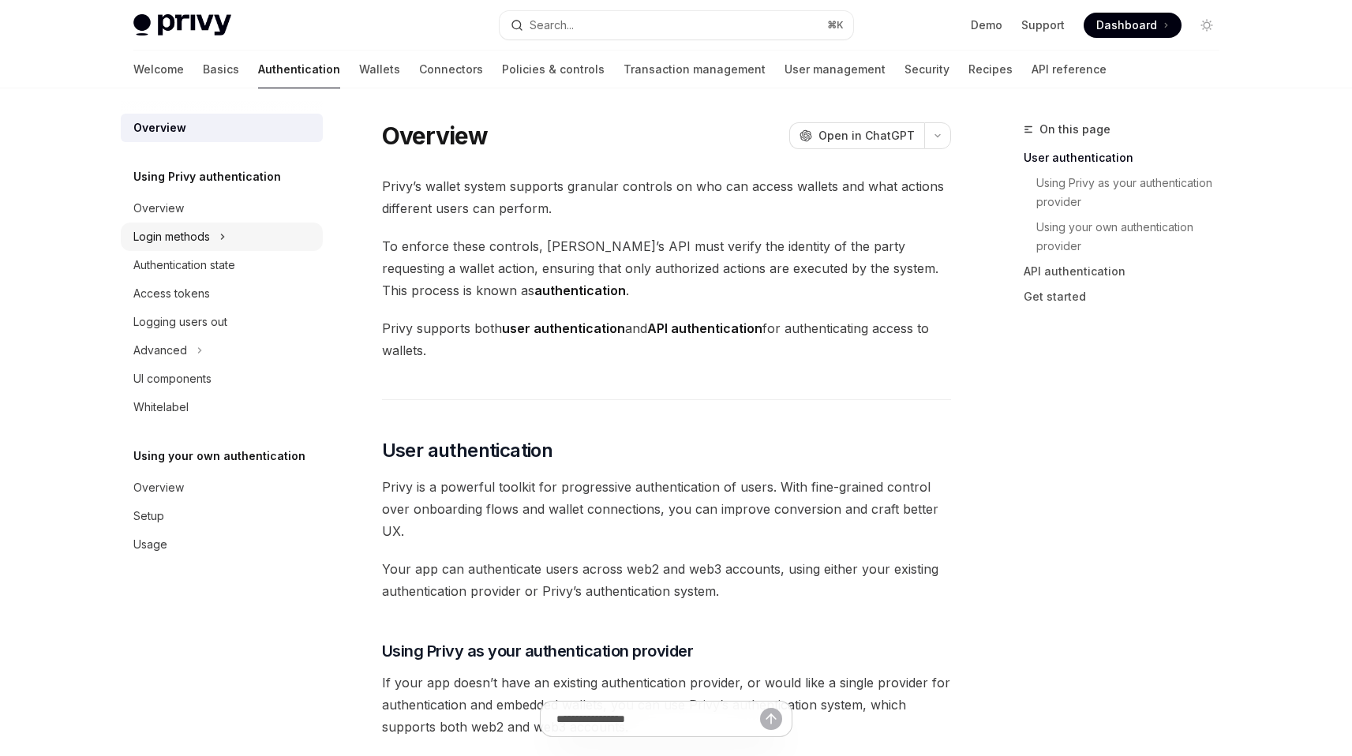
click at [215, 245] on div "Login methods" at bounding box center [222, 237] width 202 height 28
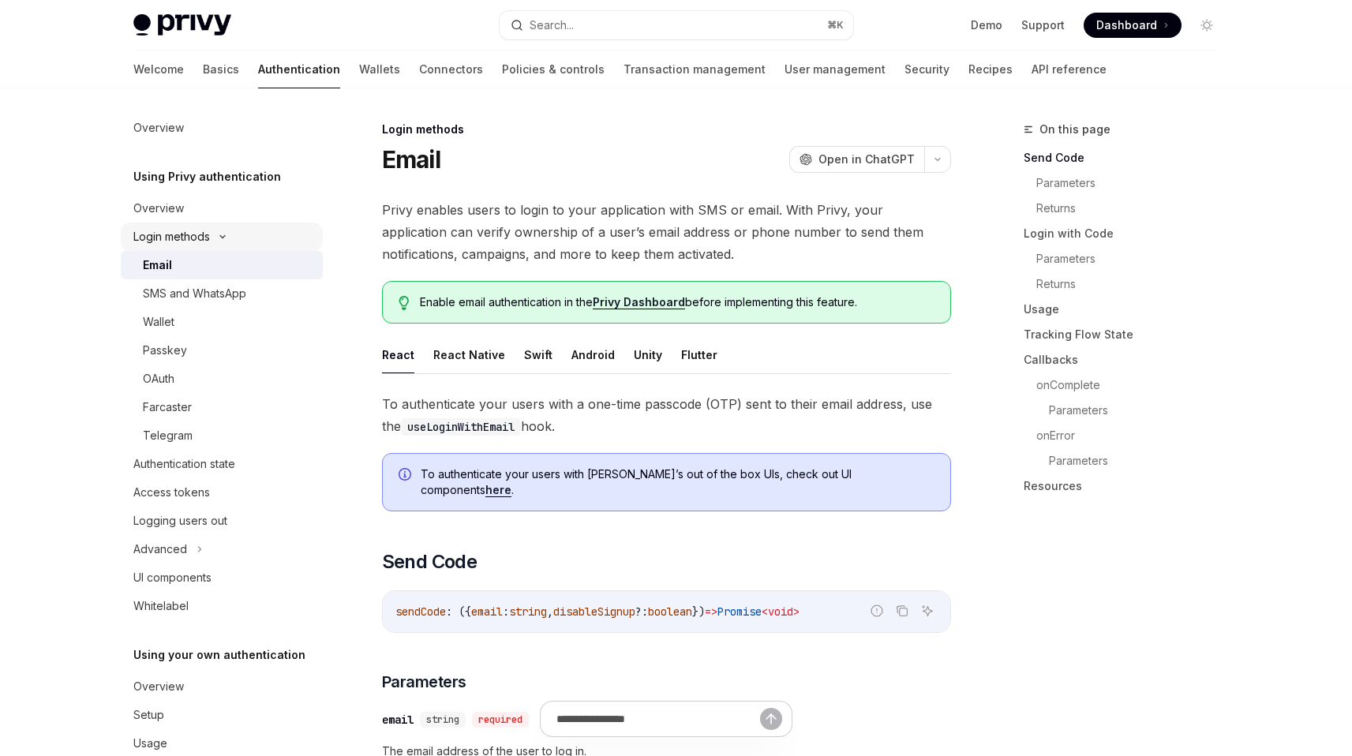
click at [215, 245] on div "Login methods" at bounding box center [222, 237] width 202 height 28
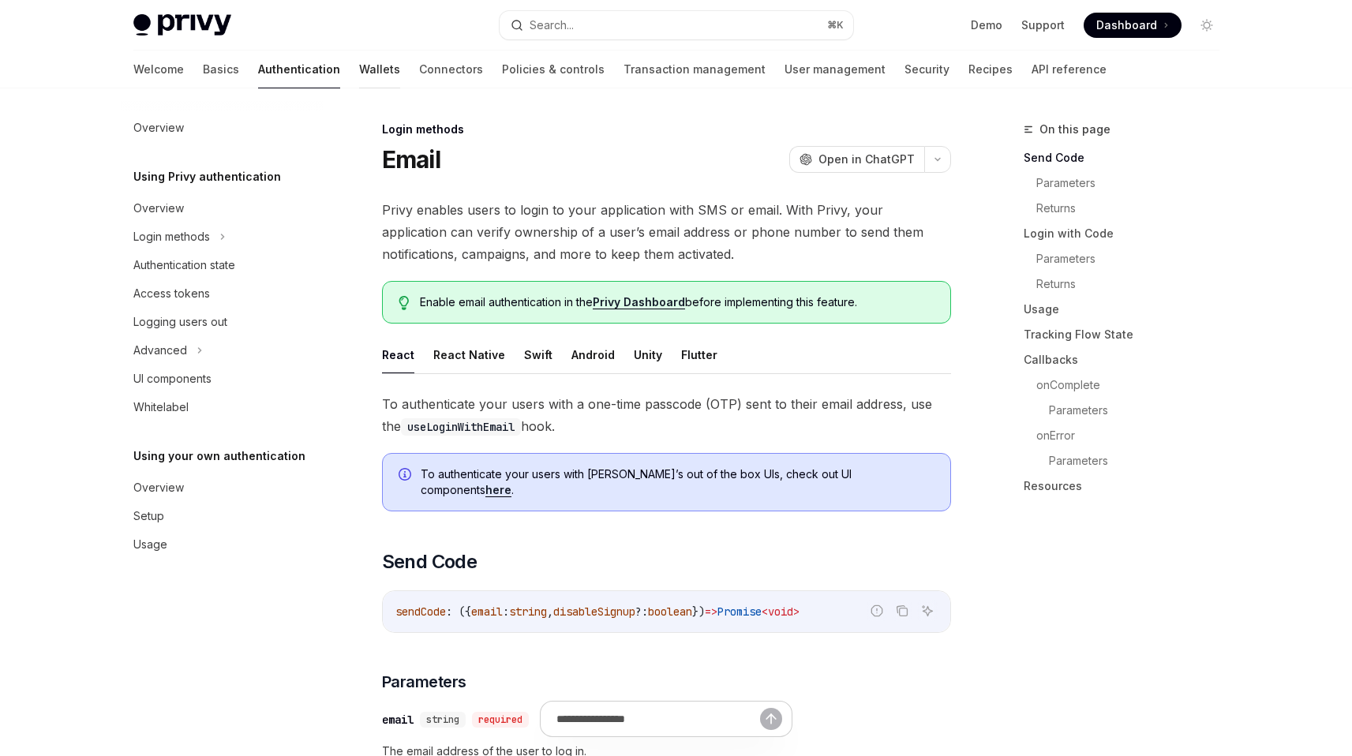
click at [359, 70] on link "Wallets" at bounding box center [379, 70] width 41 height 38
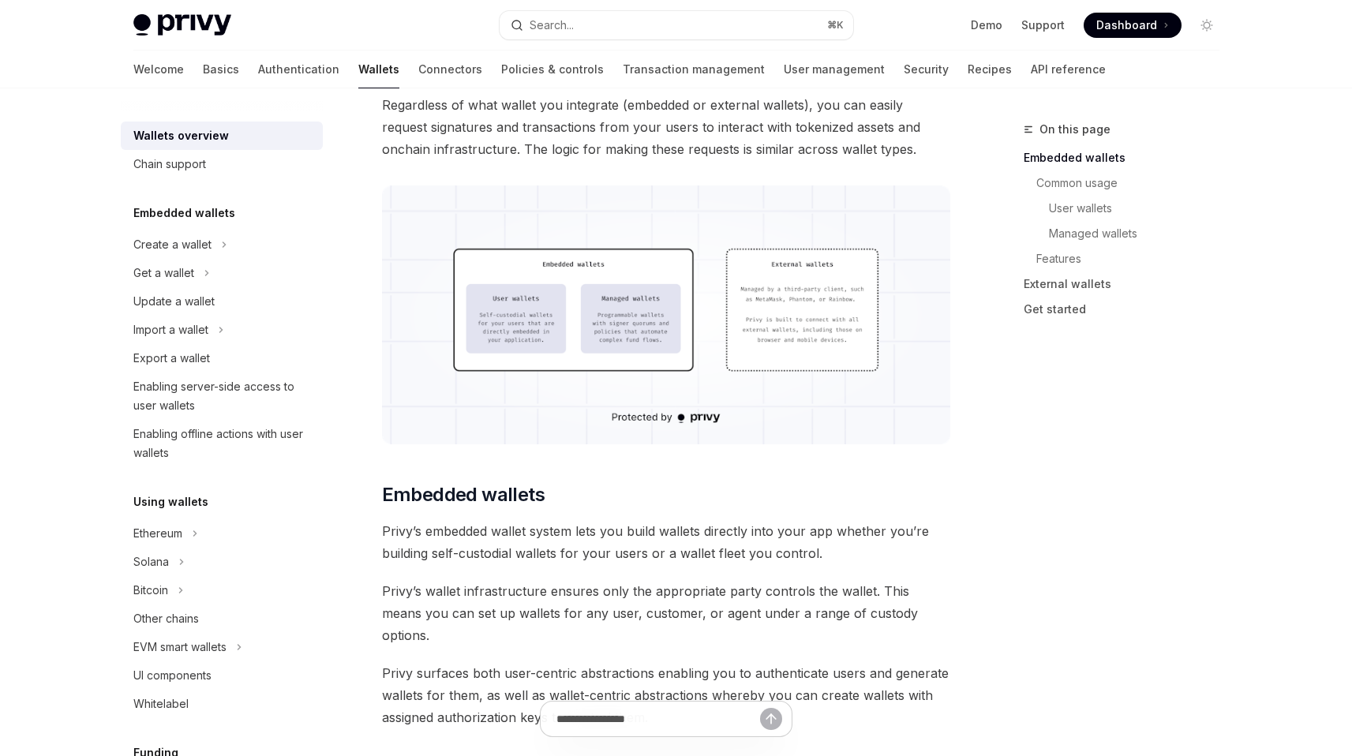
scroll to position [401, 0]
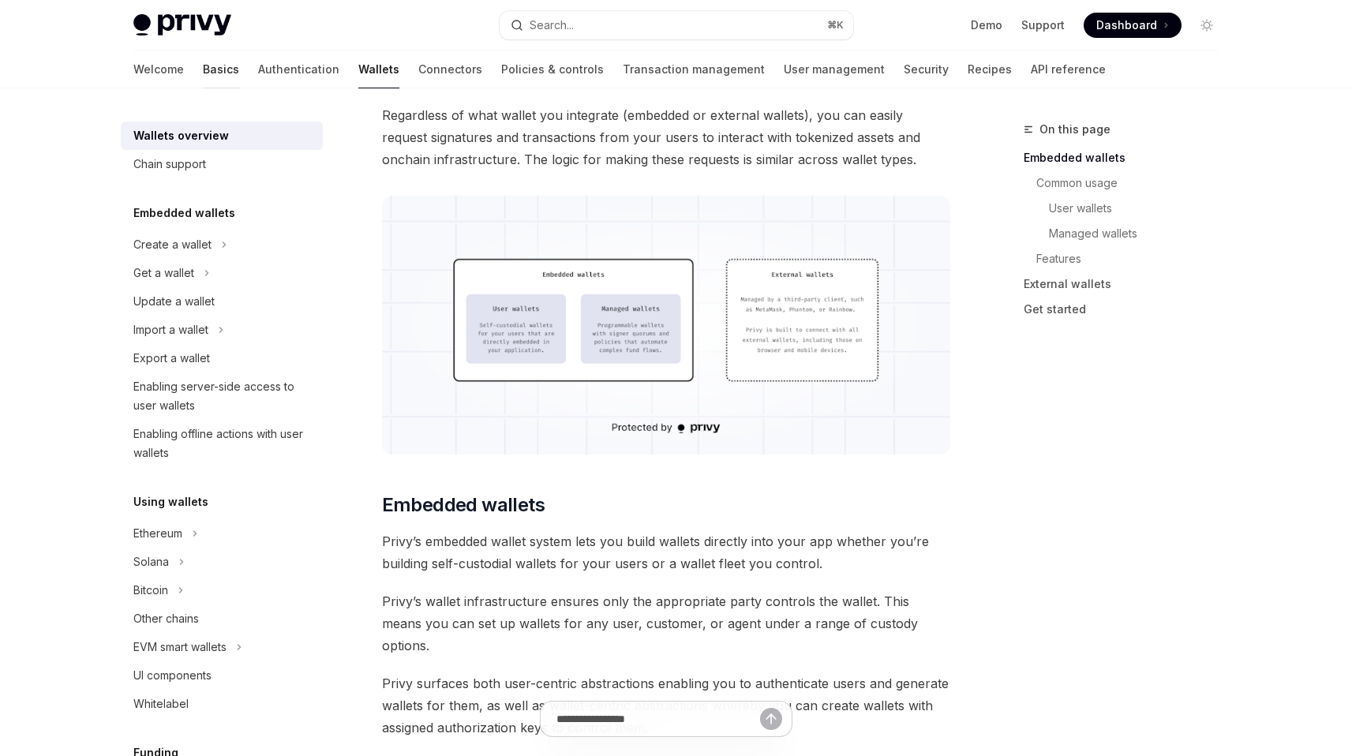
click at [203, 73] on link "Basics" at bounding box center [221, 70] width 36 height 38
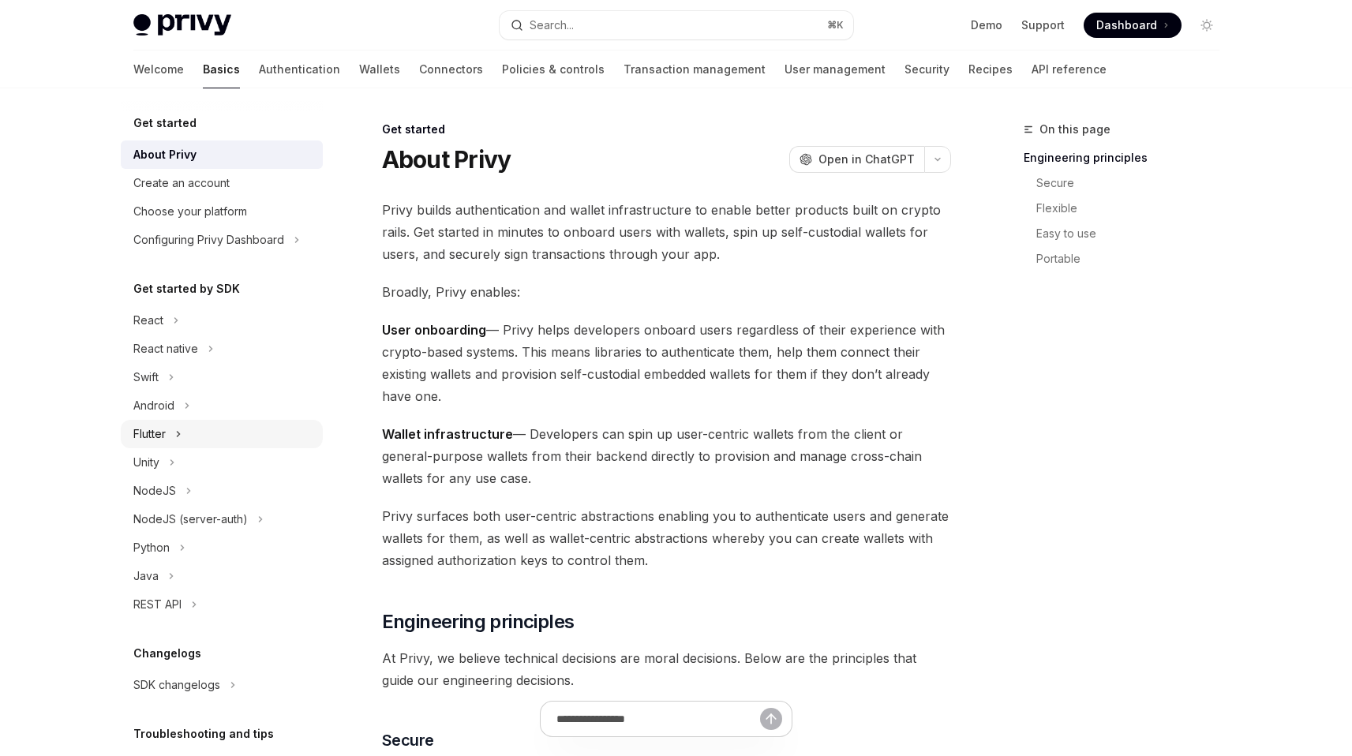
click at [190, 437] on div "Flutter" at bounding box center [222, 434] width 202 height 28
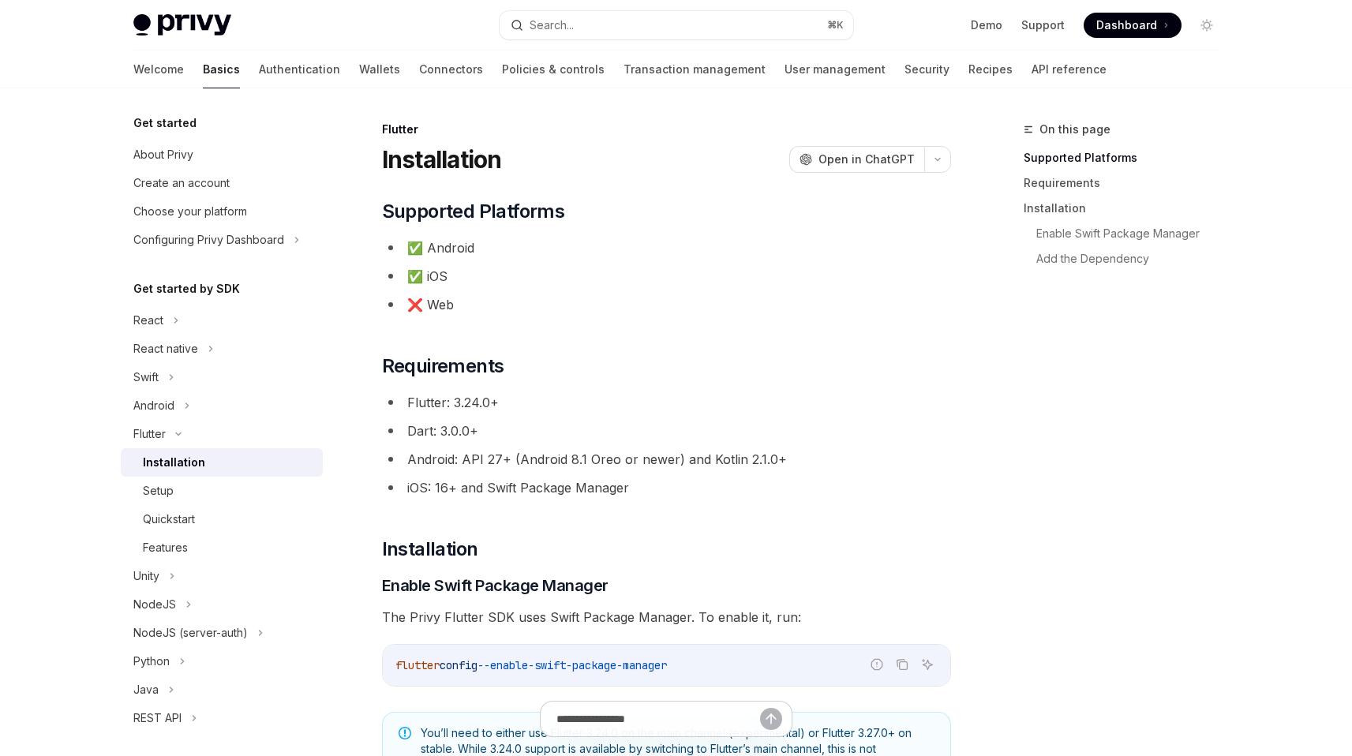
click at [190, 468] on div "Installation" at bounding box center [174, 462] width 62 height 19
click at [178, 490] on div "Setup" at bounding box center [228, 491] width 171 height 19
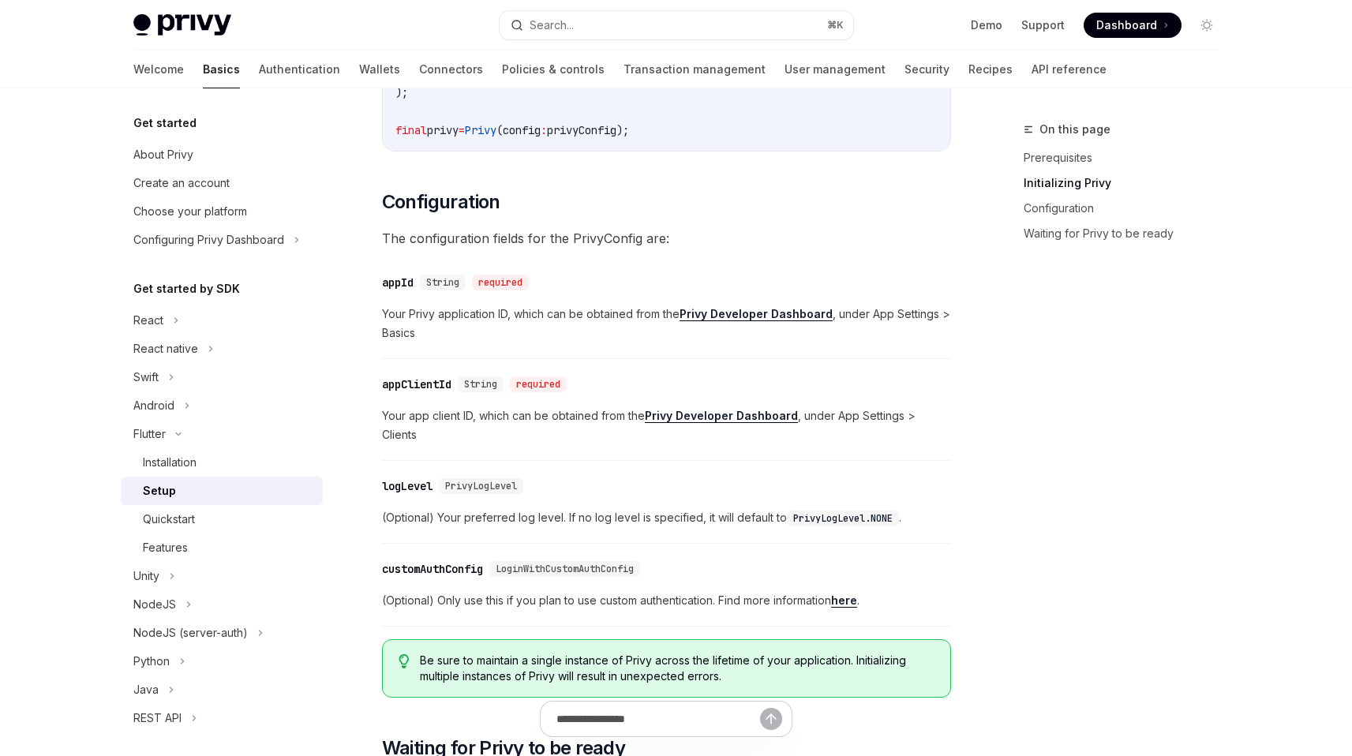
scroll to position [647, 0]
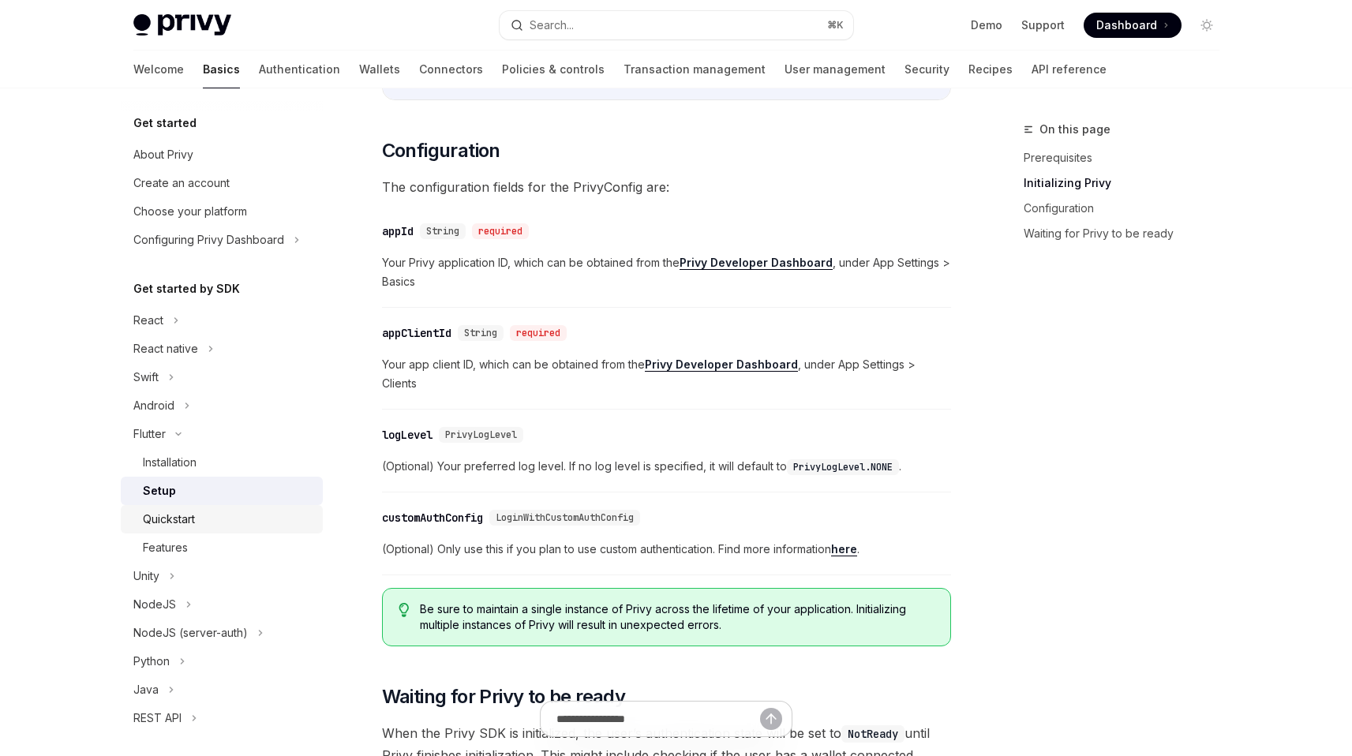
click at [185, 520] on div "Quickstart" at bounding box center [169, 519] width 52 height 19
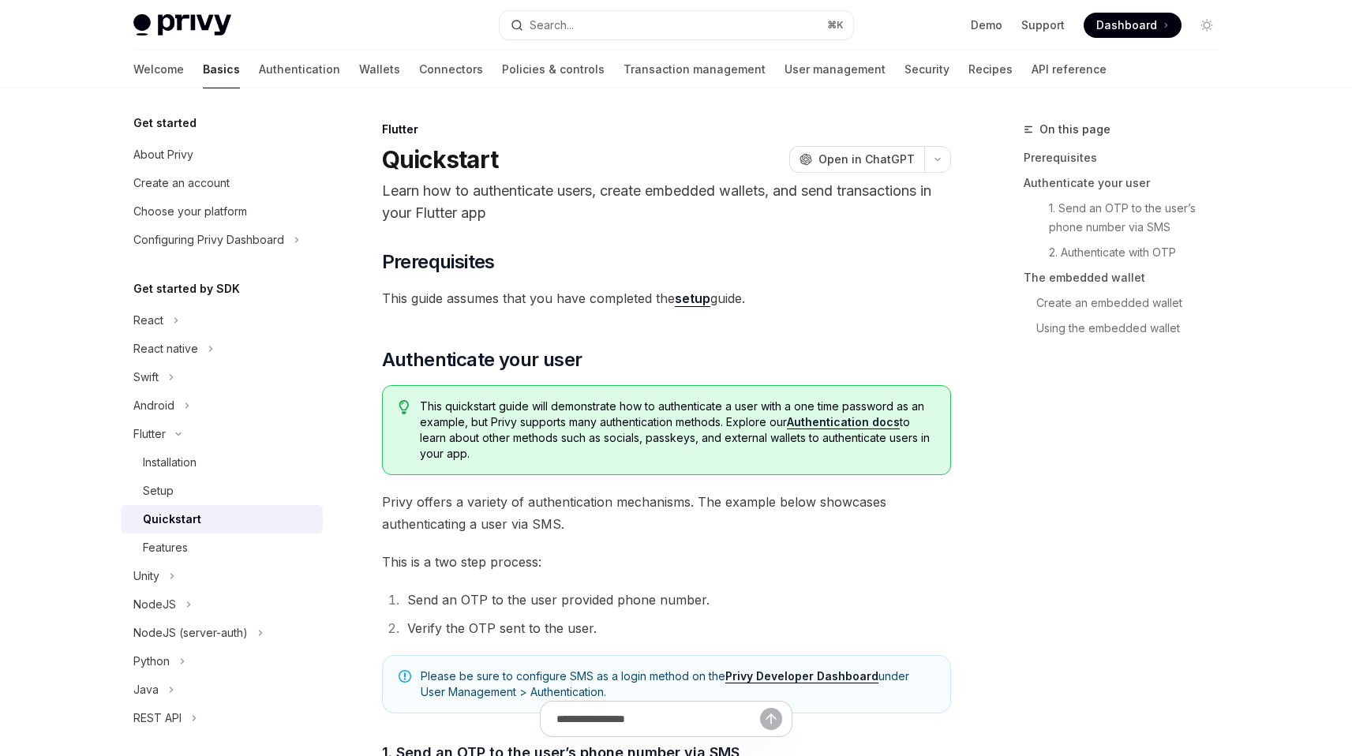
type textarea "*"
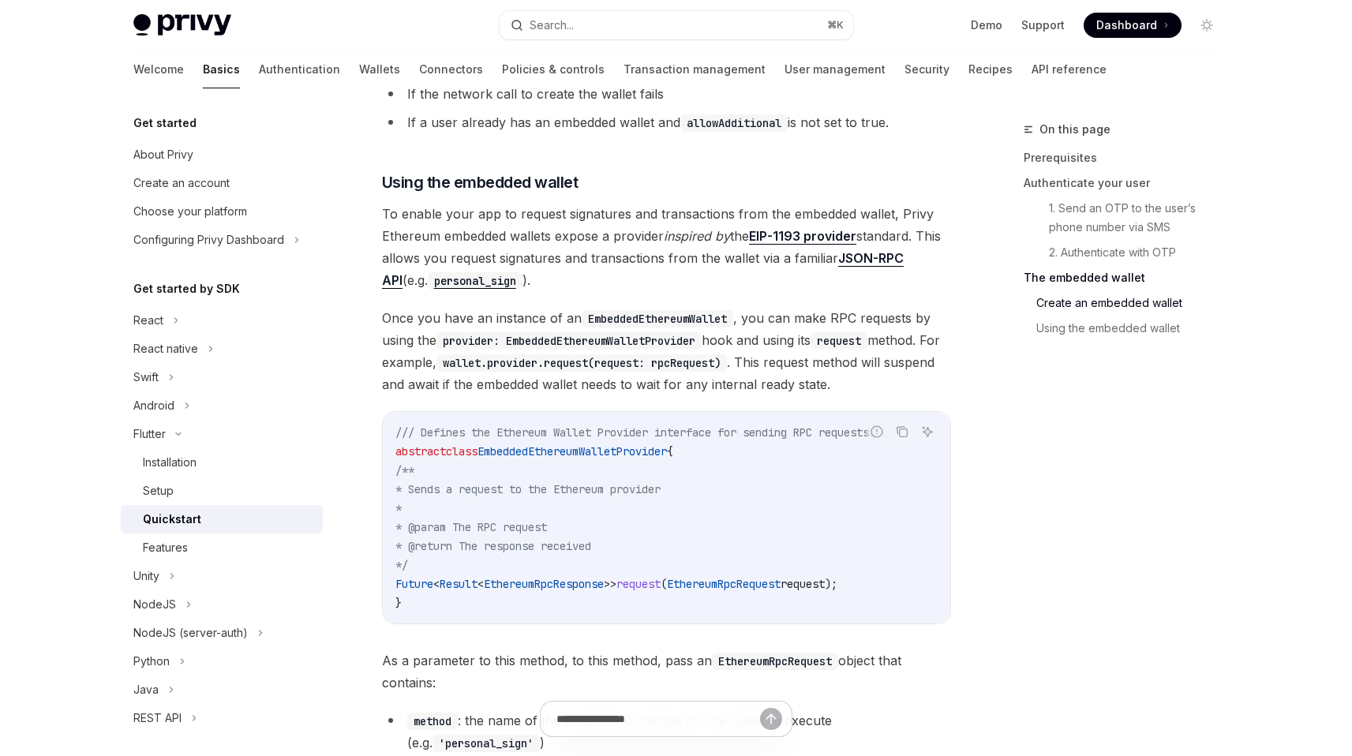
scroll to position [2245, 0]
